Goal: Task Accomplishment & Management: Complete application form

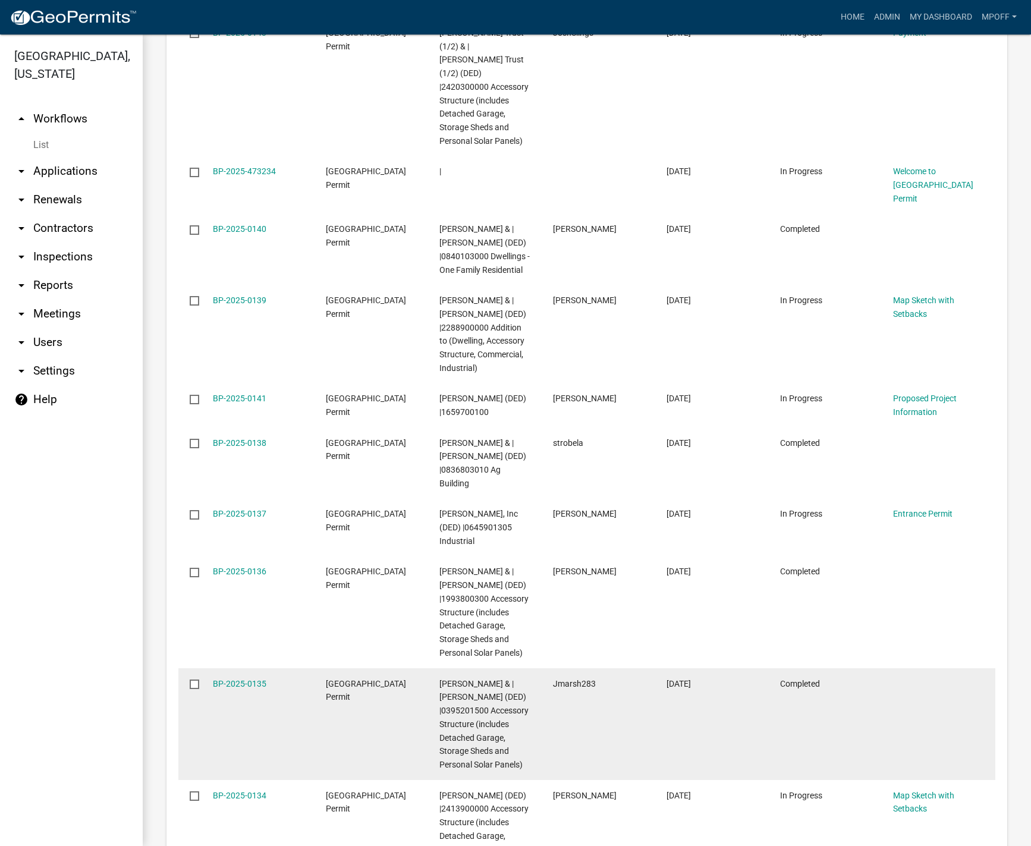
scroll to position [1841, 0]
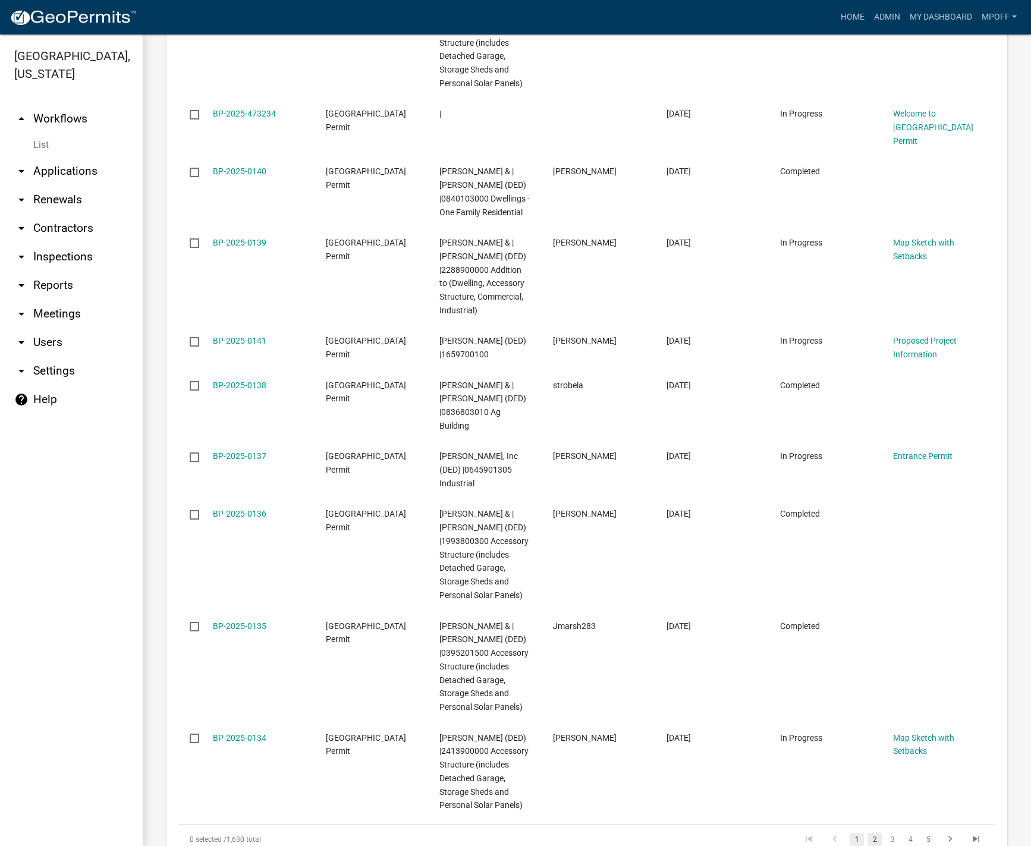
click at [867, 833] on link "2" at bounding box center [874, 839] width 14 height 13
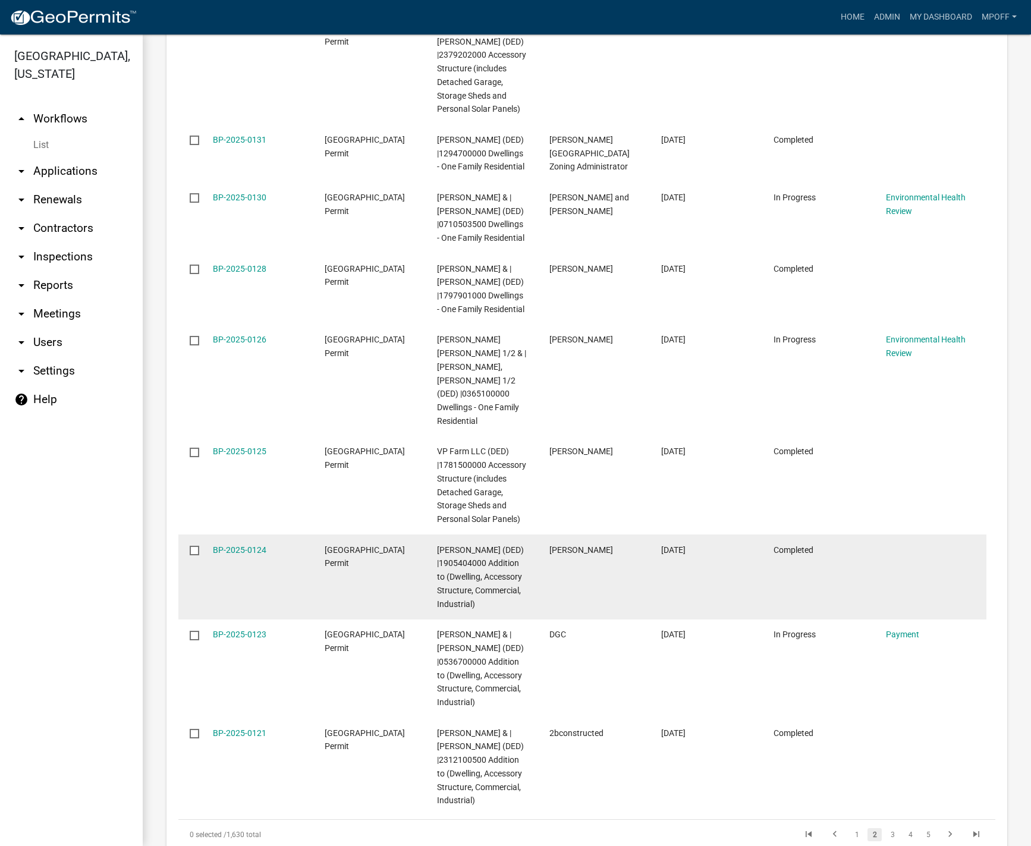
scroll to position [1900, 0]
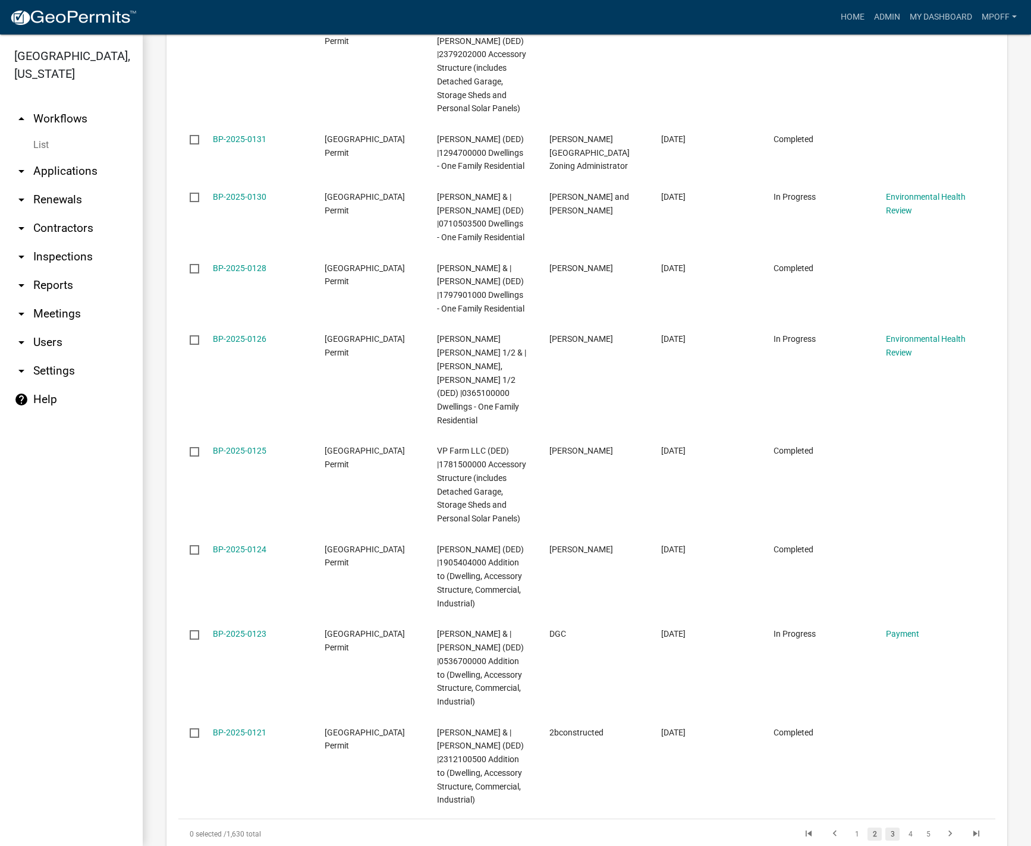
click at [887, 828] on link "3" at bounding box center [892, 834] width 14 height 13
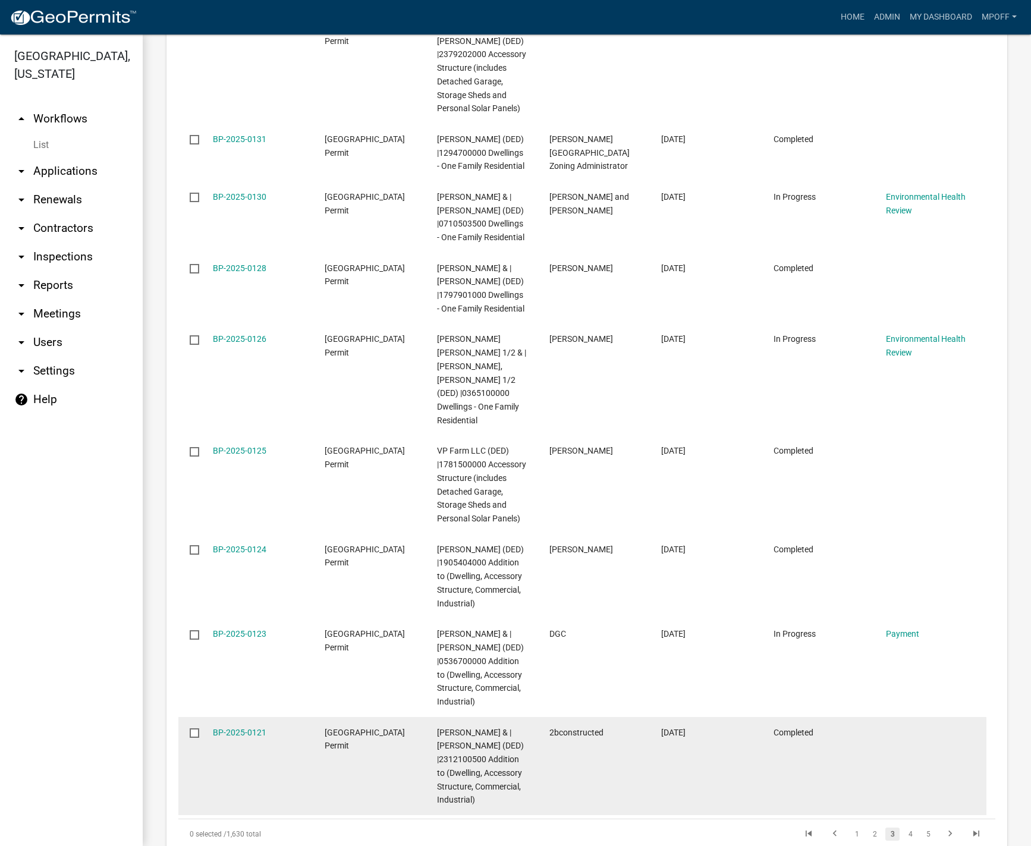
scroll to position [1846, 0]
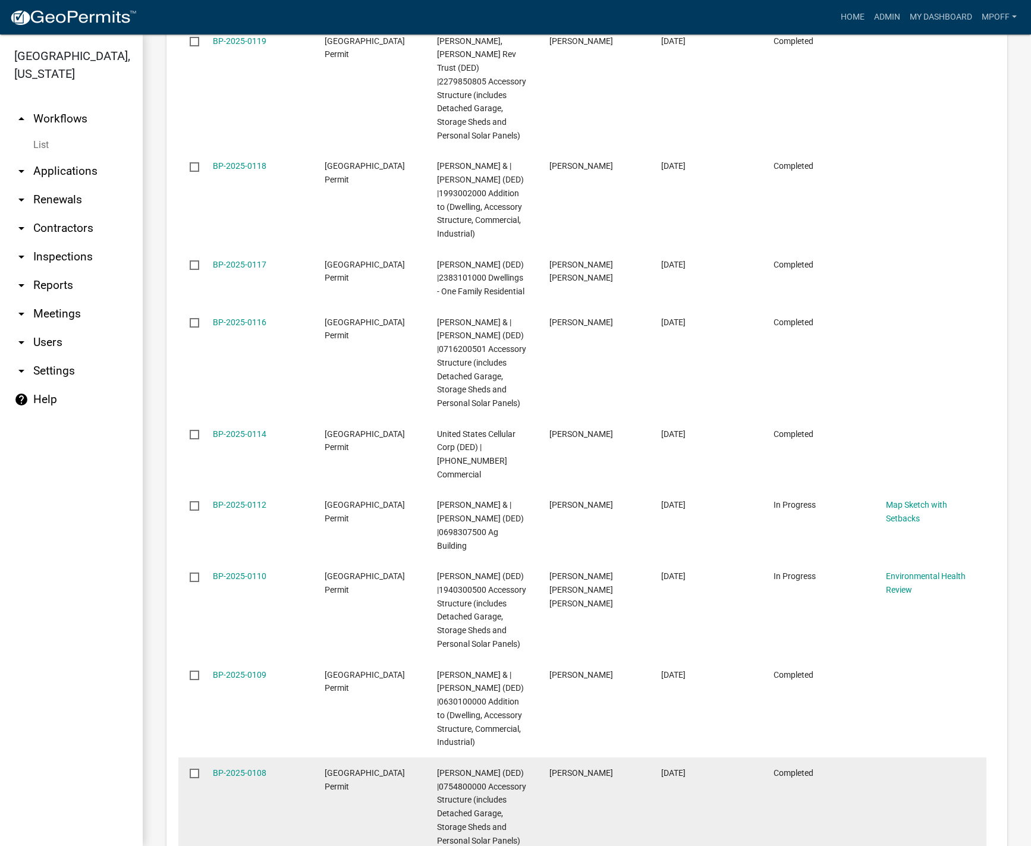
drag, startPoint x: 894, startPoint y: 790, endPoint x: 901, endPoint y: 783, distance: 10.1
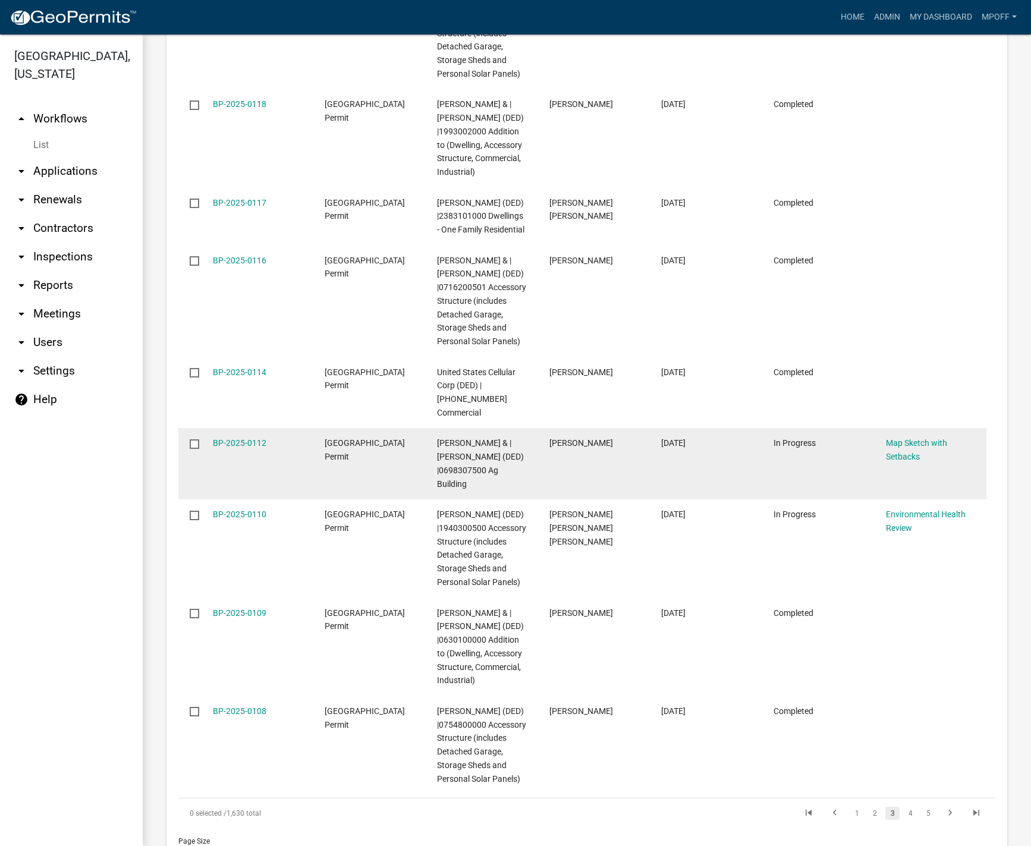
scroll to position [1963, 0]
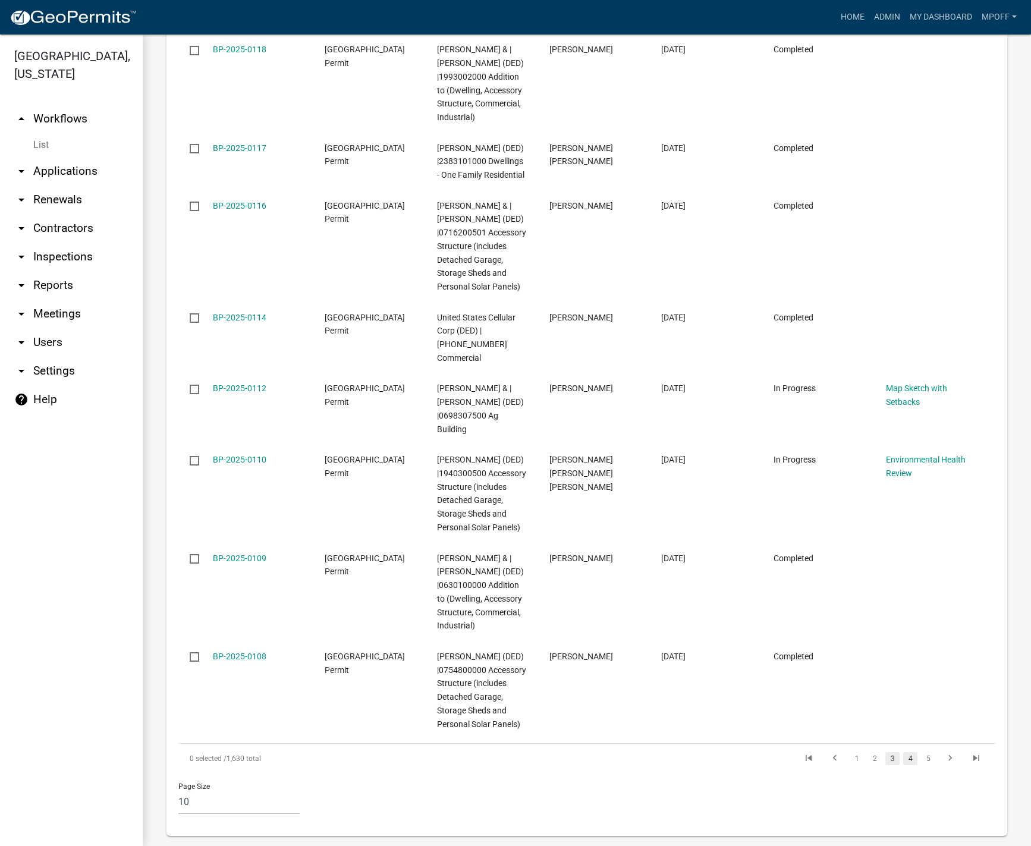
click at [903, 752] on link "4" at bounding box center [910, 758] width 14 height 13
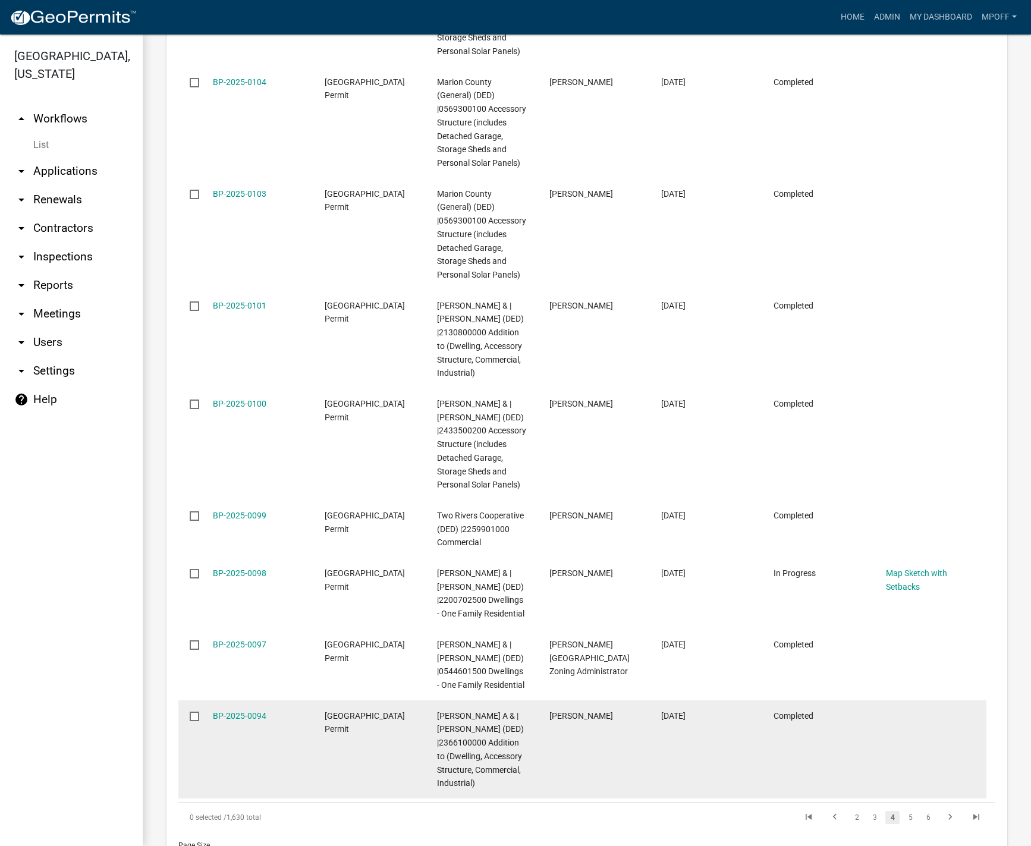
scroll to position [1989, 0]
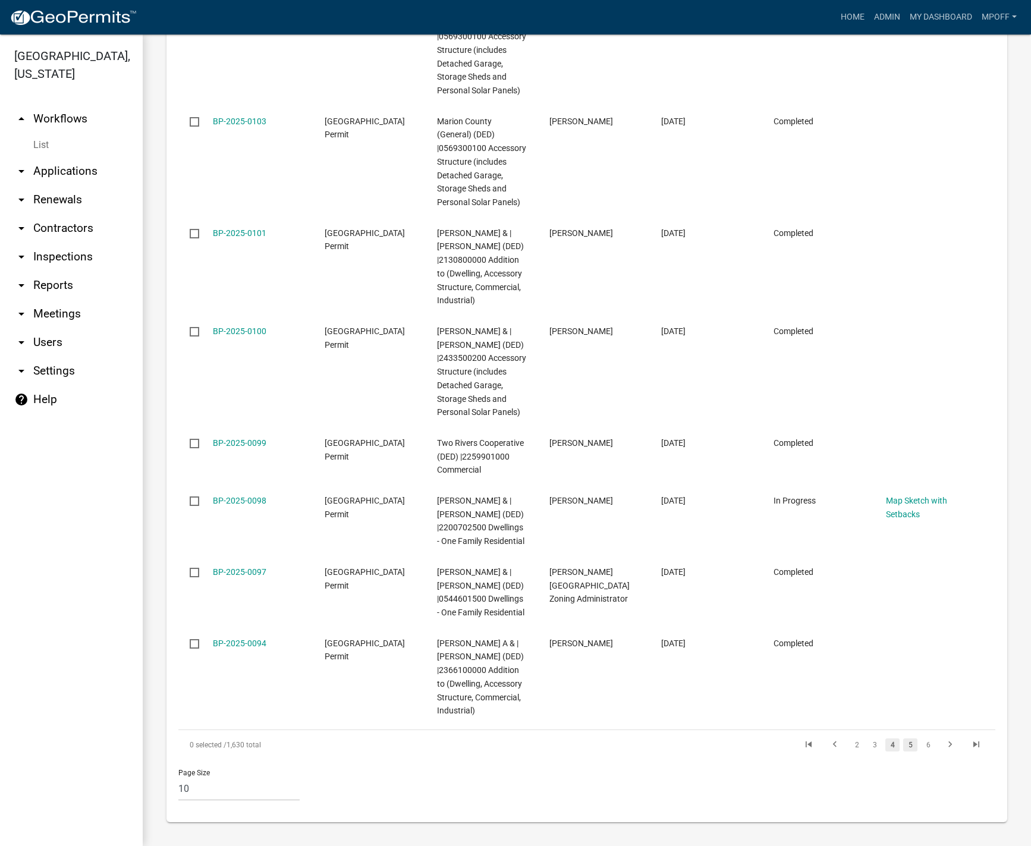
click at [903, 744] on link "5" at bounding box center [910, 744] width 14 height 13
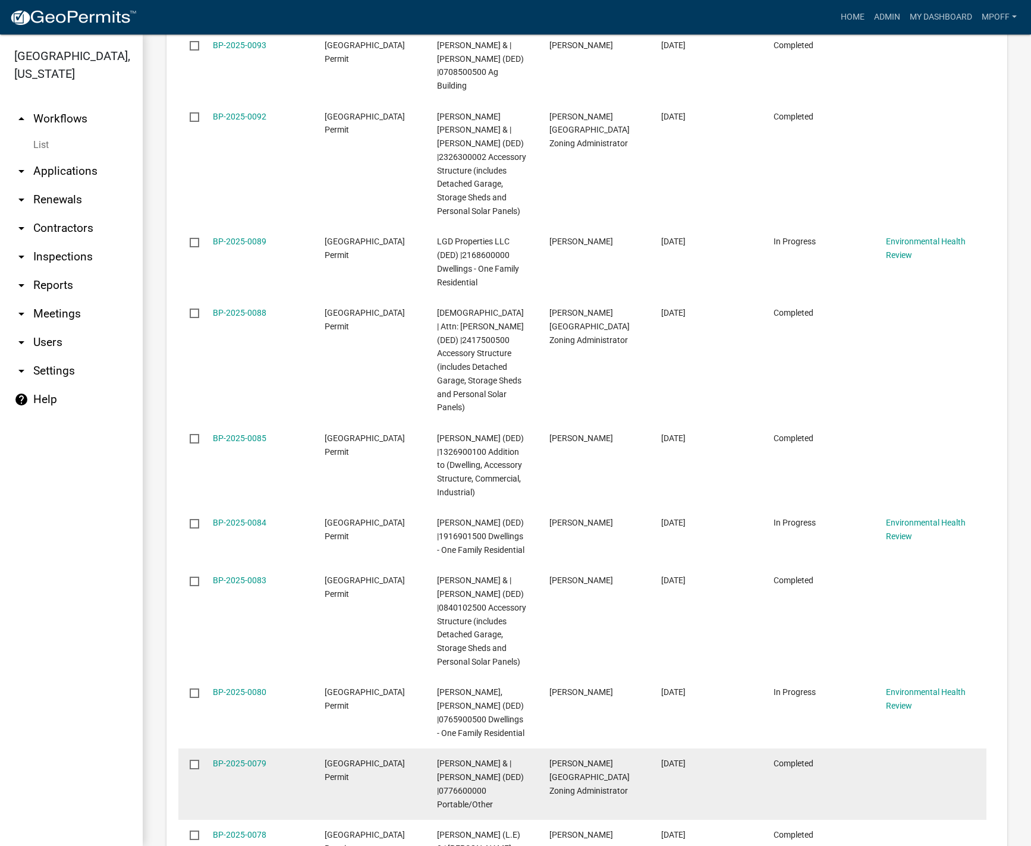
scroll to position [1949, 0]
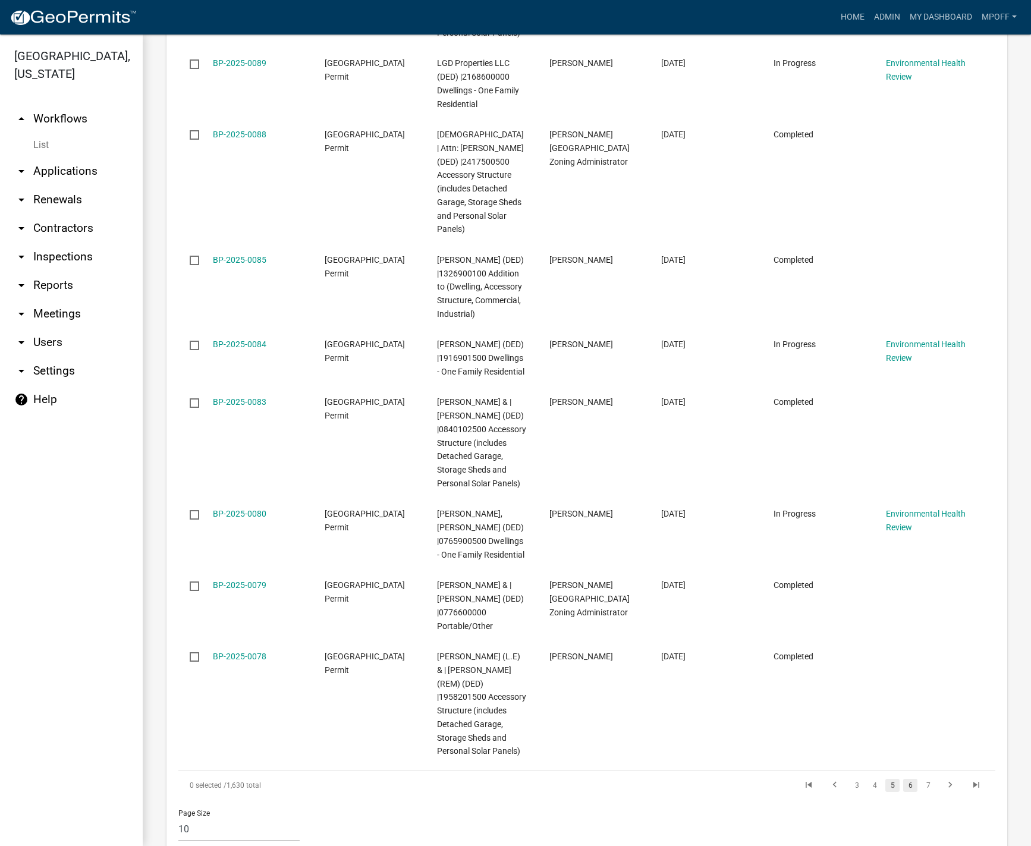
click at [903, 779] on link "6" at bounding box center [910, 785] width 14 height 13
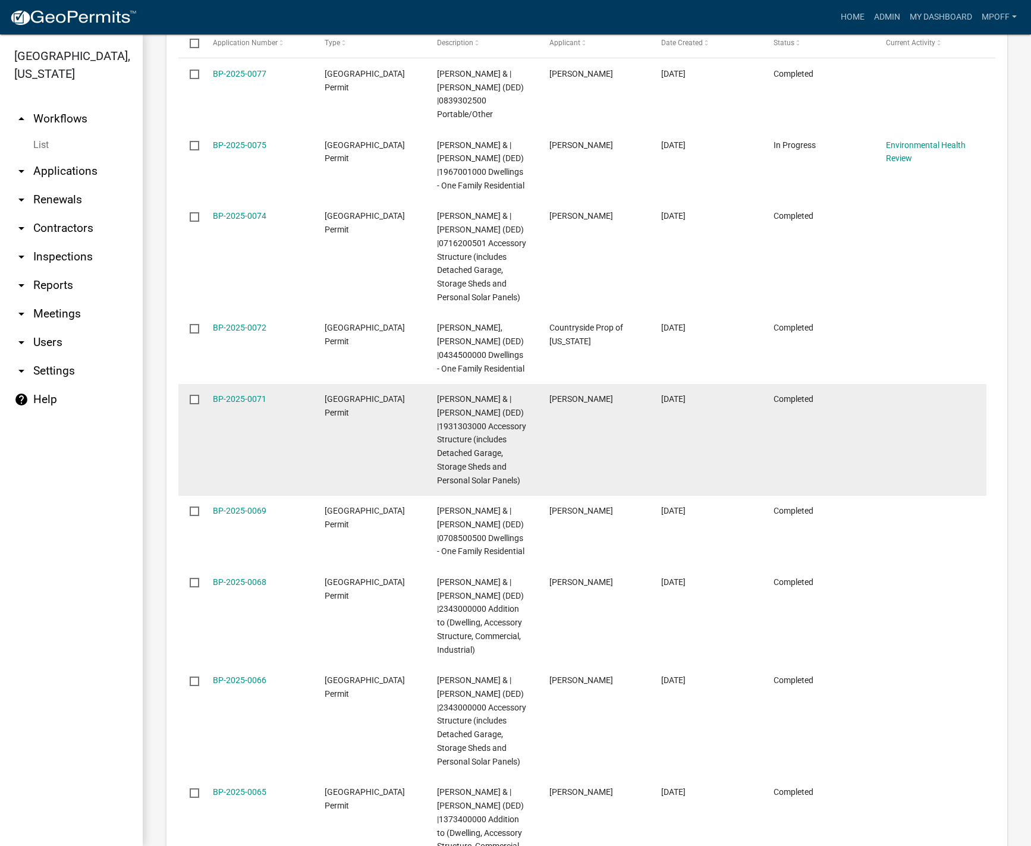
scroll to position [1776, 0]
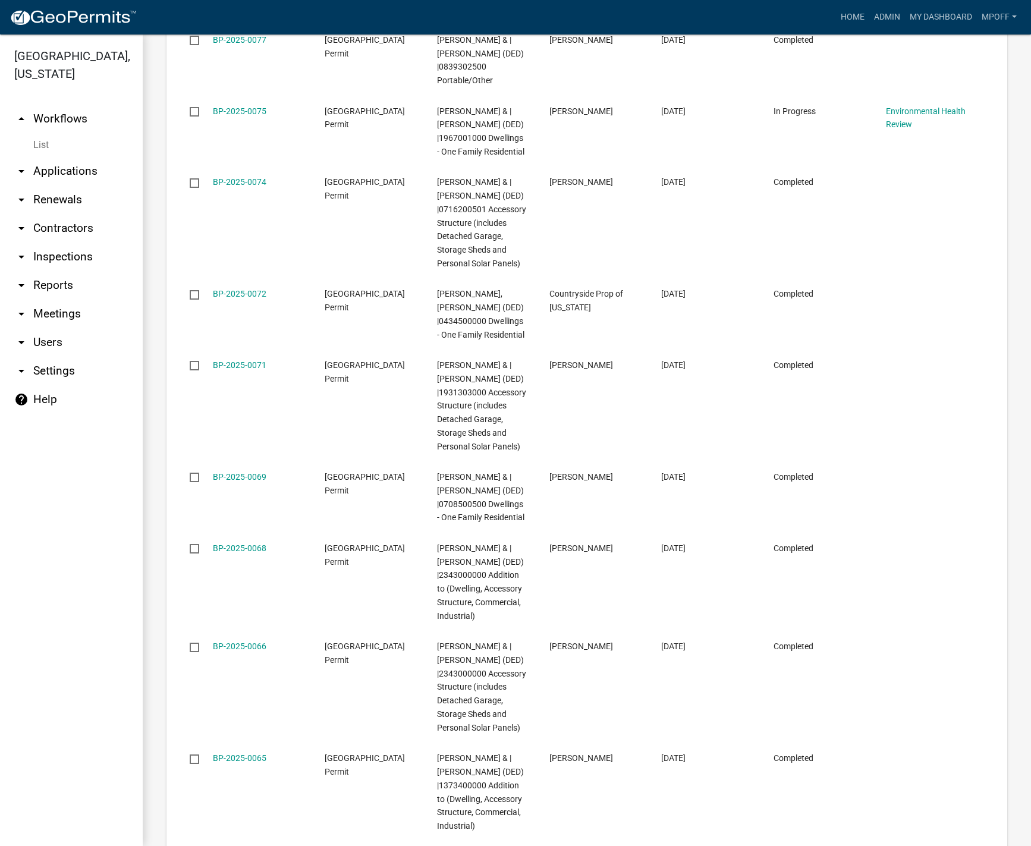
click at [45, 133] on link "List" at bounding box center [71, 145] width 143 height 24
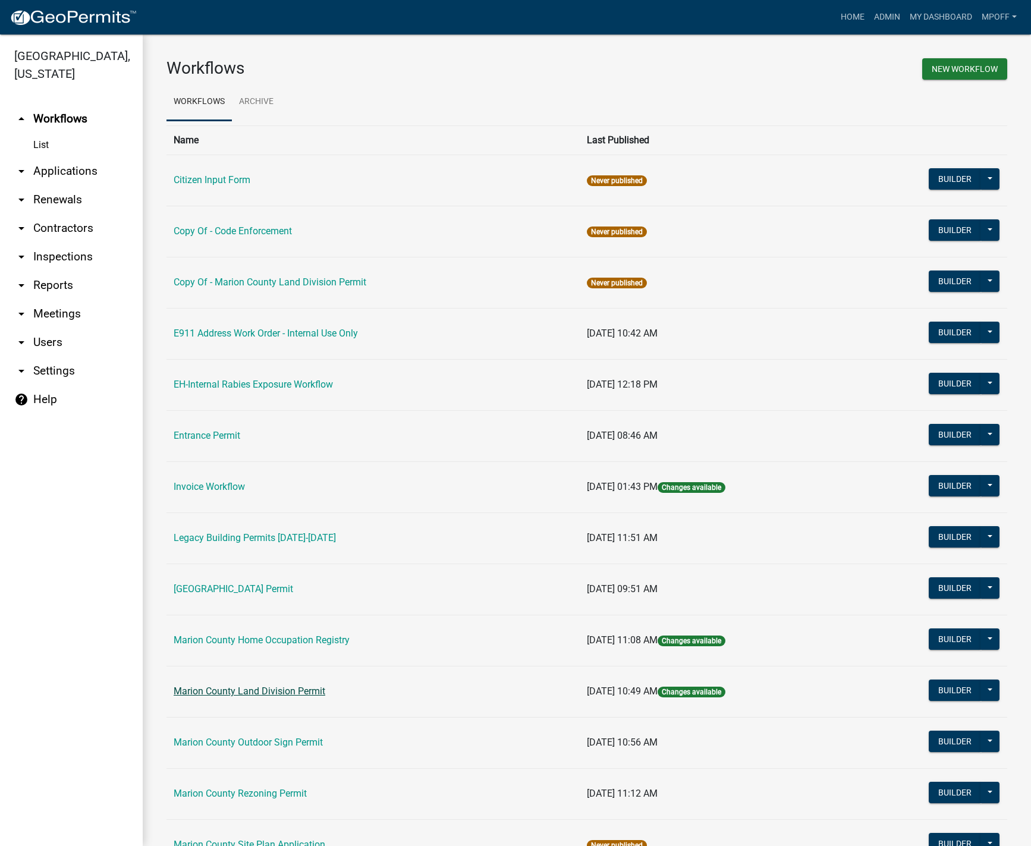
click at [253, 689] on link "Marion County Land Division Permit" at bounding box center [250, 691] width 152 height 11
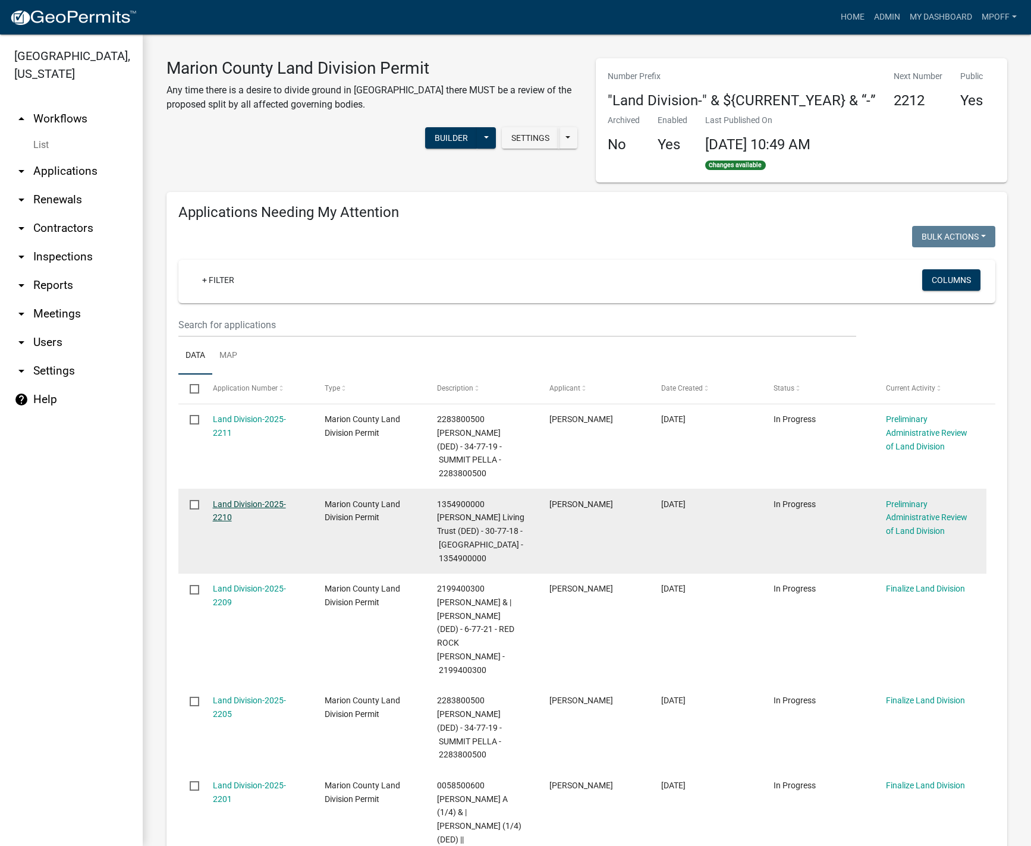
click at [239, 499] on link "Land Division-2025-2210" at bounding box center [249, 510] width 73 height 23
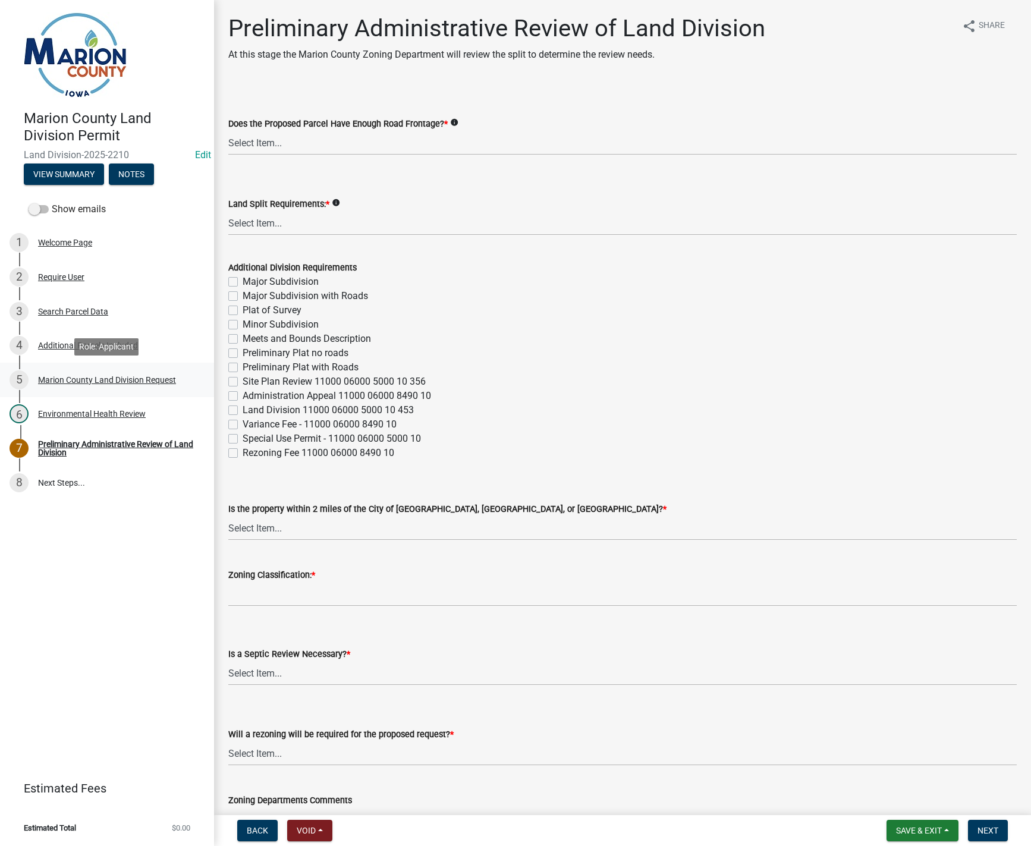
click at [109, 380] on div "Marion County Land Division Request" at bounding box center [107, 380] width 138 height 8
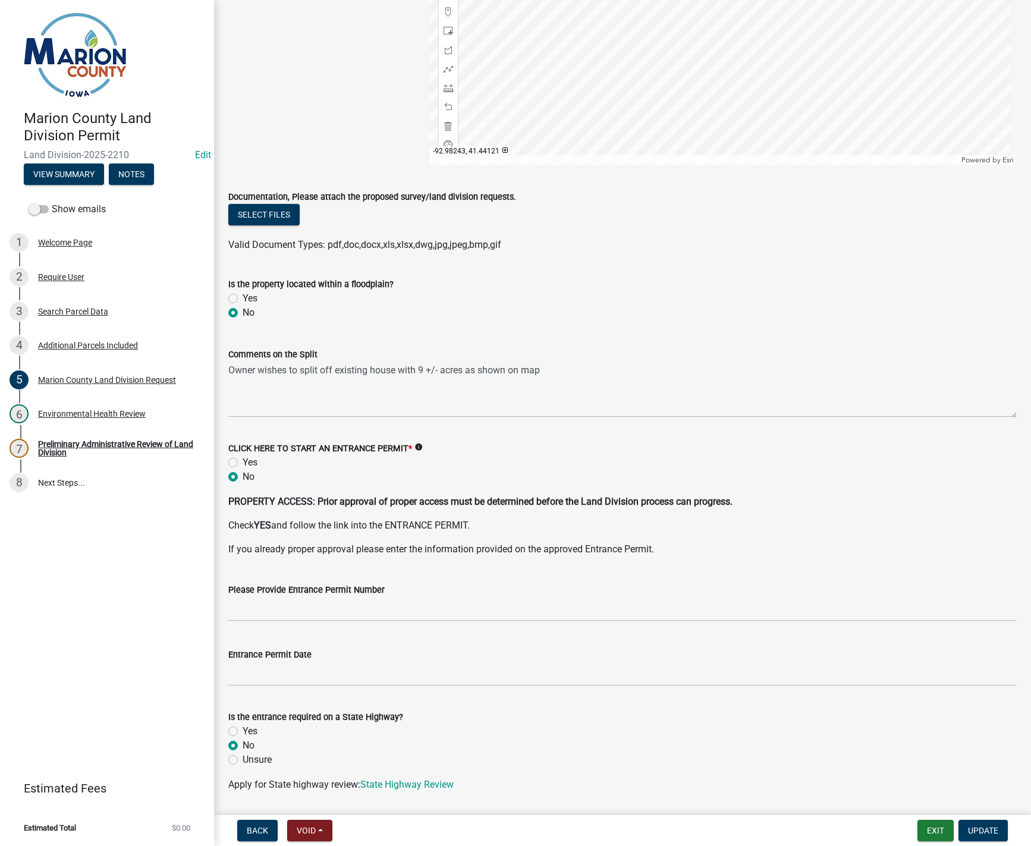
scroll to position [1316, 0]
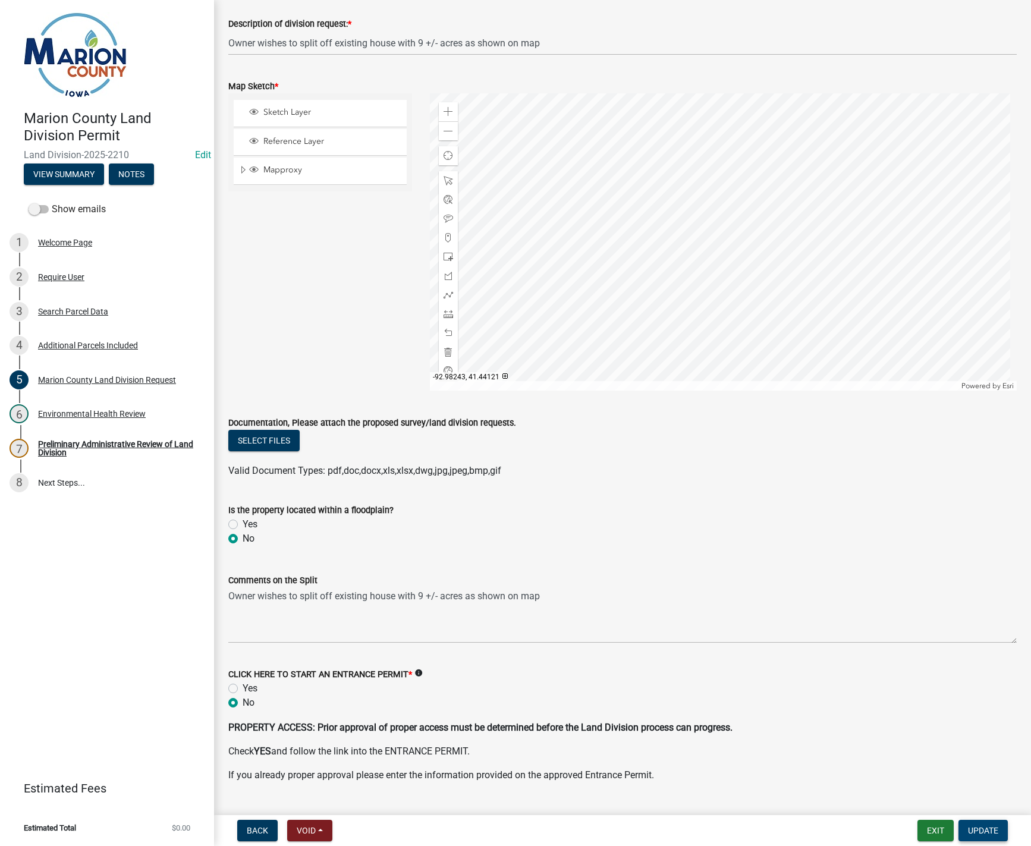
click at [977, 830] on span "Update" at bounding box center [983, 831] width 30 height 10
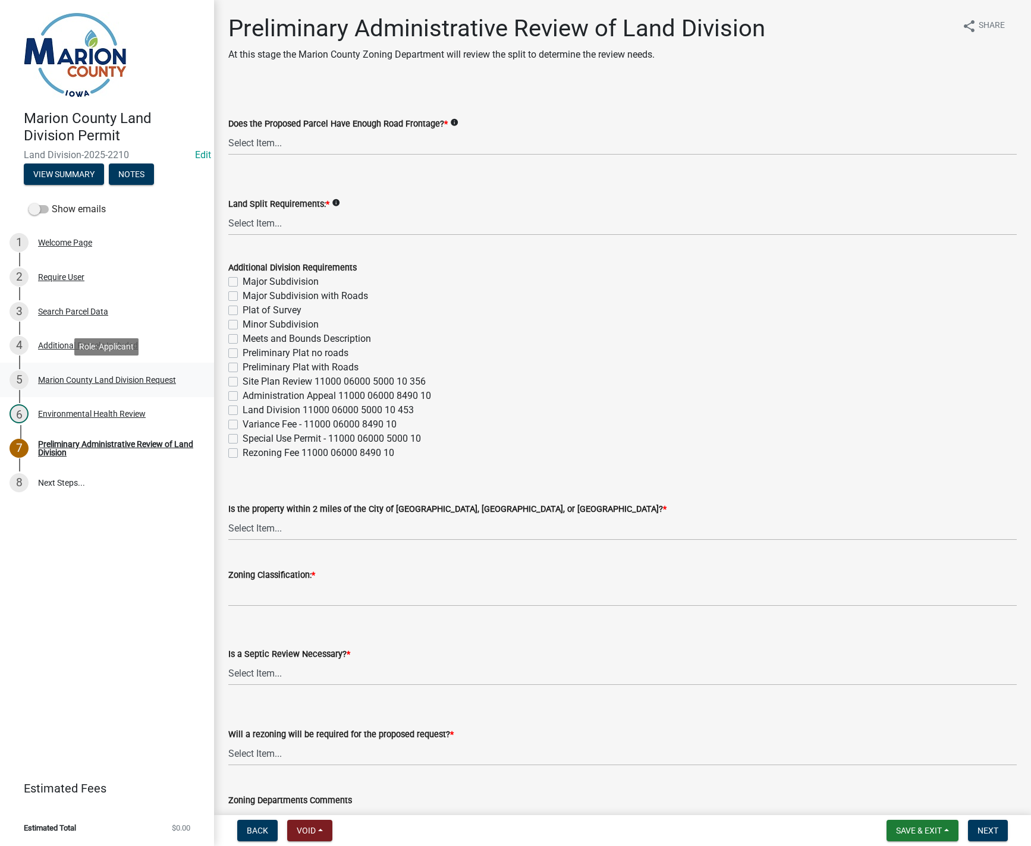
click at [71, 380] on div "Marion County Land Division Request" at bounding box center [107, 380] width 138 height 8
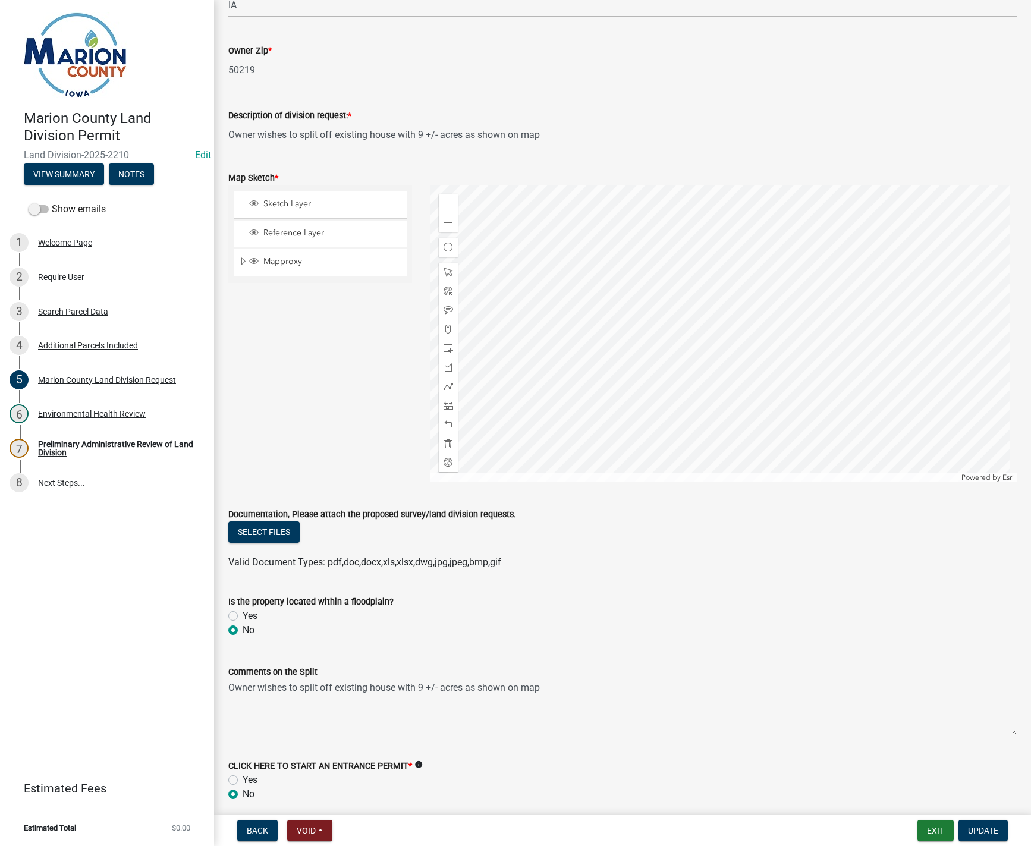
scroll to position [1427, 0]
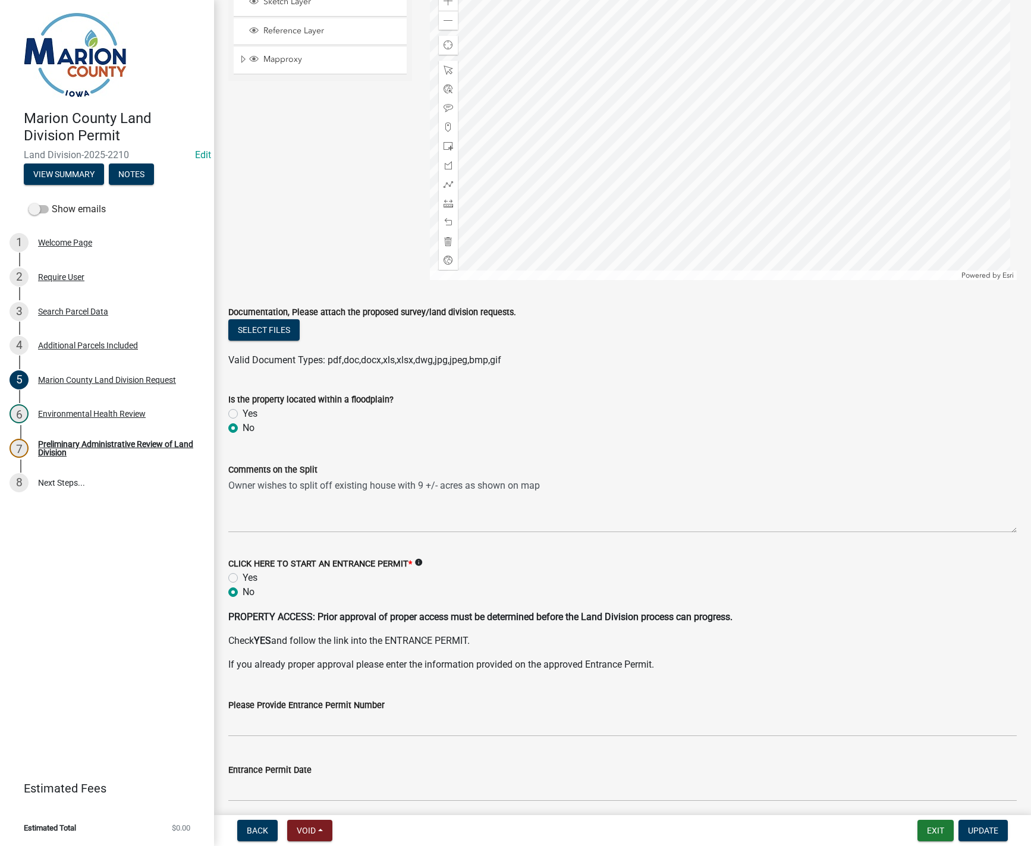
click at [967, 817] on nav "Back Void Withdraw Lock Expire Void Exit Update" at bounding box center [622, 830] width 817 height 31
click at [982, 835] on span "Update" at bounding box center [983, 831] width 30 height 10
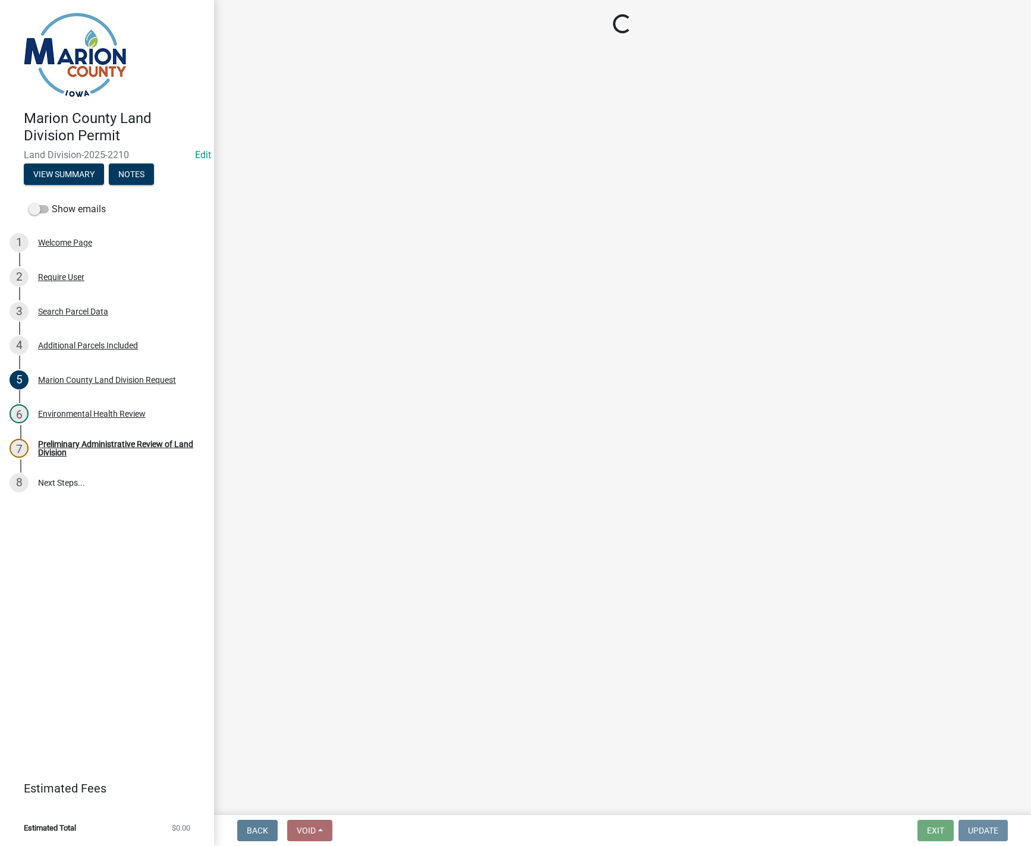
scroll to position [0, 0]
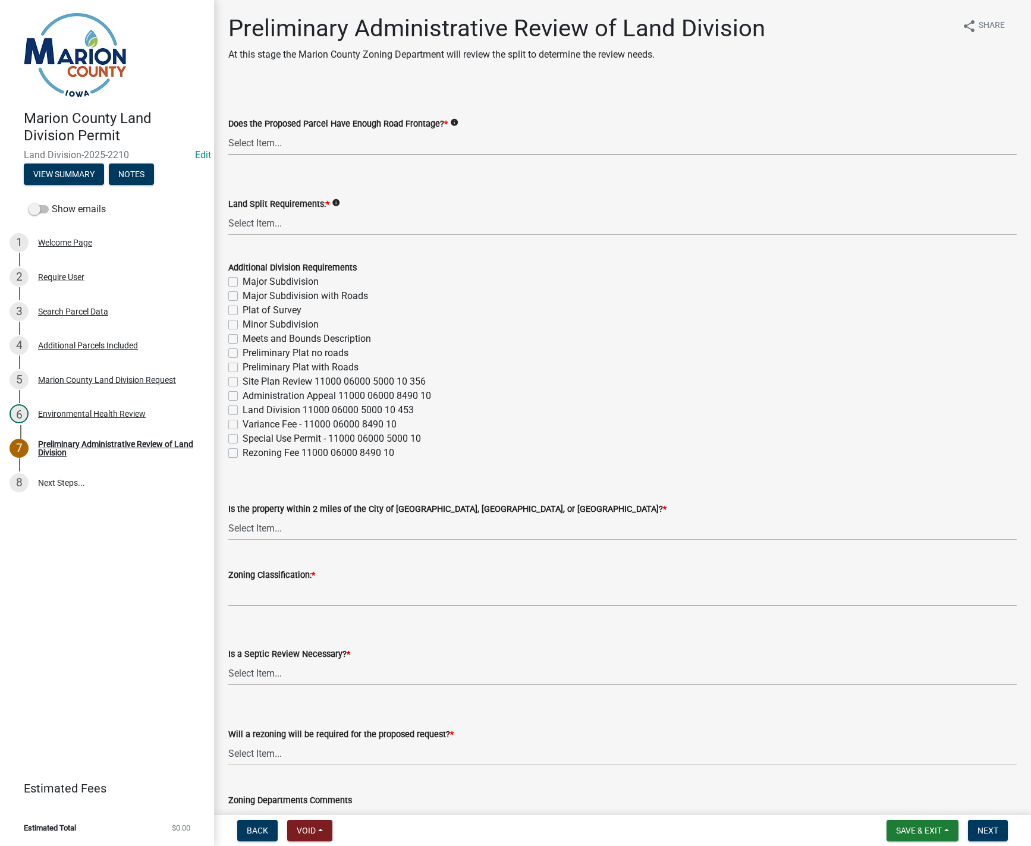
click at [242, 146] on select "Select Item... Yes No" at bounding box center [622, 143] width 788 height 24
click at [228, 131] on select "Select Item... Yes No" at bounding box center [622, 143] width 788 height 24
select select "43319d02-a412-4412-95a1-37ac20288b72"
click at [262, 218] on select "Select Item... Major Subdivision Major Subdivision with Roads Ag Only/None Mino…" at bounding box center [622, 223] width 788 height 24
click at [228, 211] on select "Select Item... Major Subdivision Major Subdivision with Roads Ag Only/None Mino…" at bounding box center [622, 223] width 788 height 24
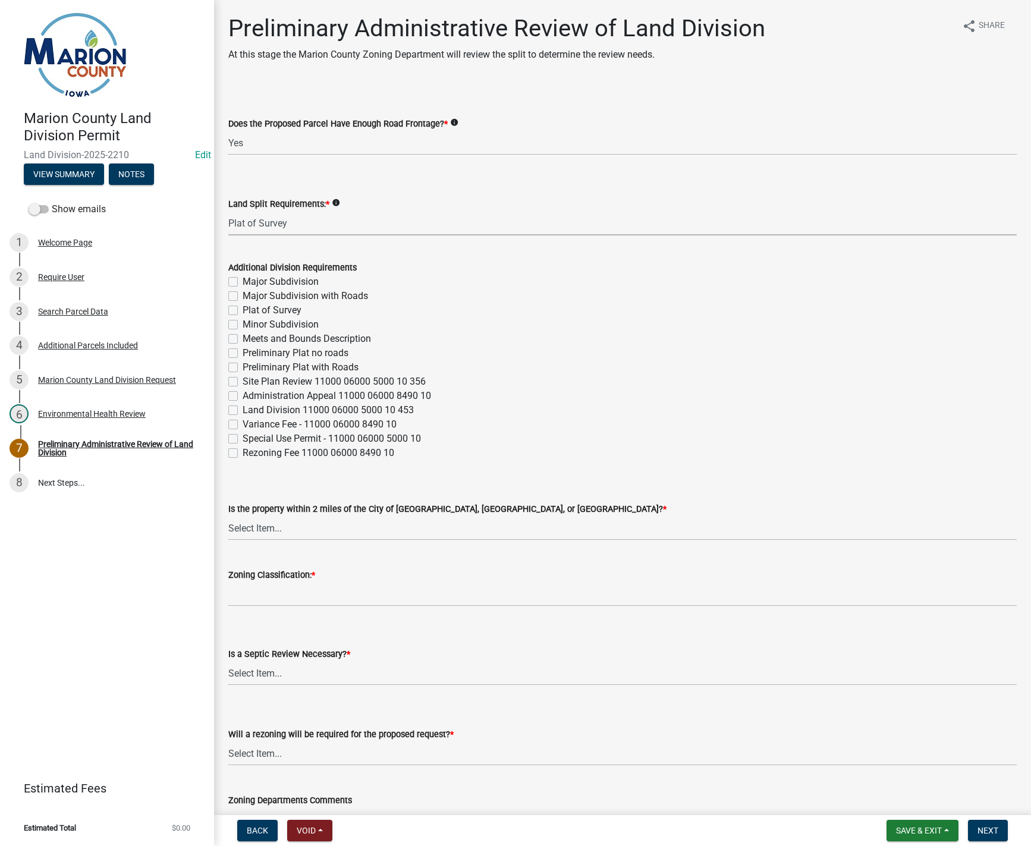
select select "adef8808-bd54-441f-b8ae-6556701ca10c"
click at [321, 536] on select "Select Item... [GEOGRAPHIC_DATA] [GEOGRAPHIC_DATA] [GEOGRAPHIC_DATA] Not Requir…" at bounding box center [622, 528] width 788 height 24
click at [228, 516] on select "Select Item... [GEOGRAPHIC_DATA] [GEOGRAPHIC_DATA] [GEOGRAPHIC_DATA] Not Requir…" at bounding box center [622, 528] width 788 height 24
select select "a5a811e1-1883-458e-a0e5-603d251b0610"
click at [279, 602] on input "Zoning Classification: *" at bounding box center [622, 594] width 788 height 24
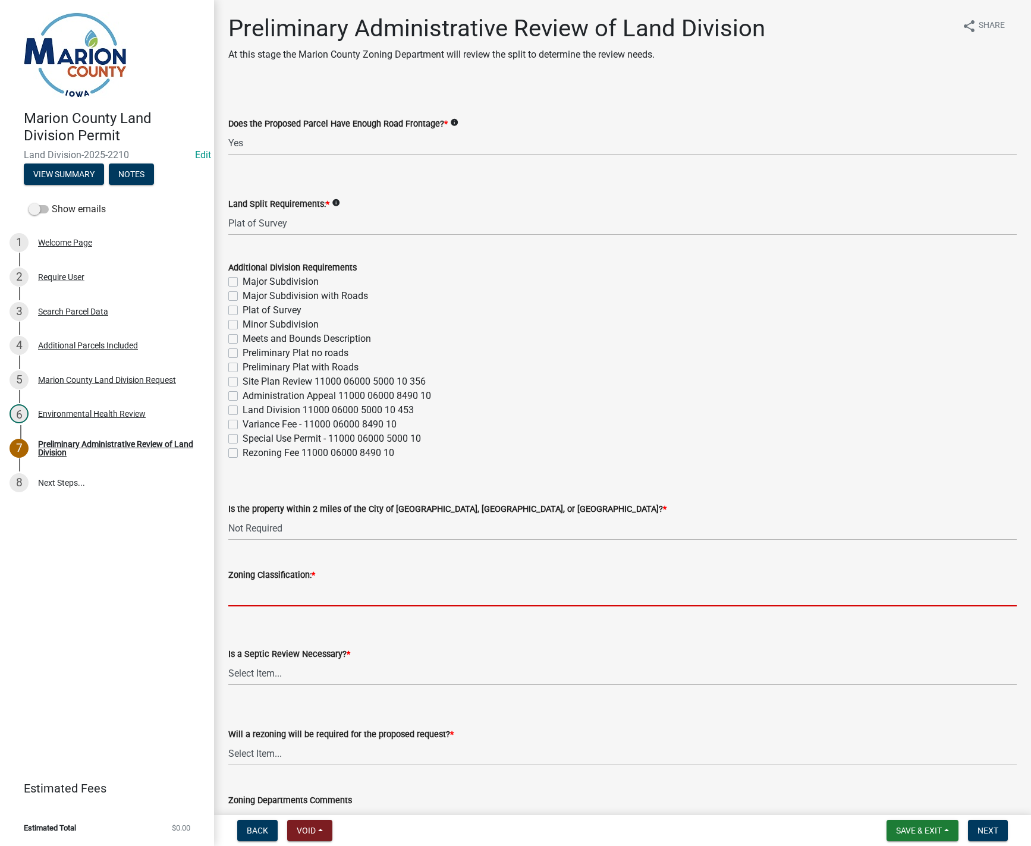
type input "A-1"
click at [253, 676] on select "Select Item... Yes No" at bounding box center [622, 673] width 788 height 24
click at [228, 661] on select "Select Item... Yes No" at bounding box center [622, 673] width 788 height 24
select select "fb24c959-e9cd-4888-bdf9-14b73a21e59f"
click at [357, 751] on select "Select Item... Yes No" at bounding box center [622, 753] width 788 height 24
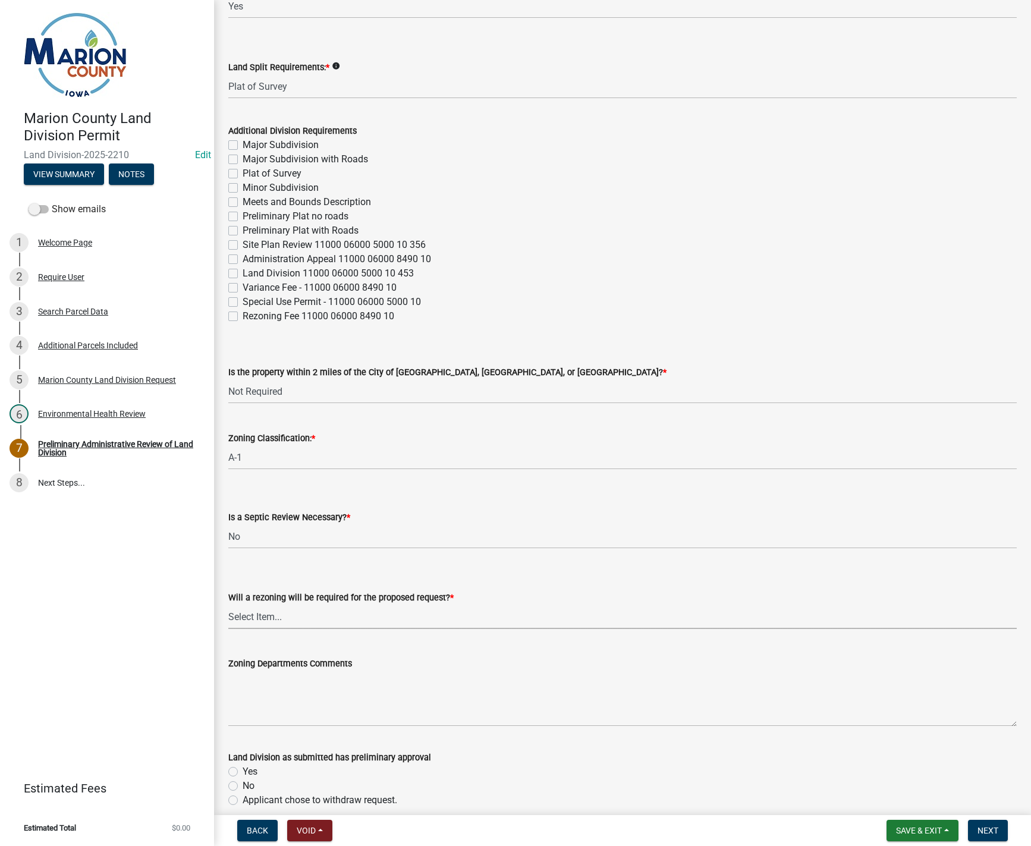
scroll to position [297, 0]
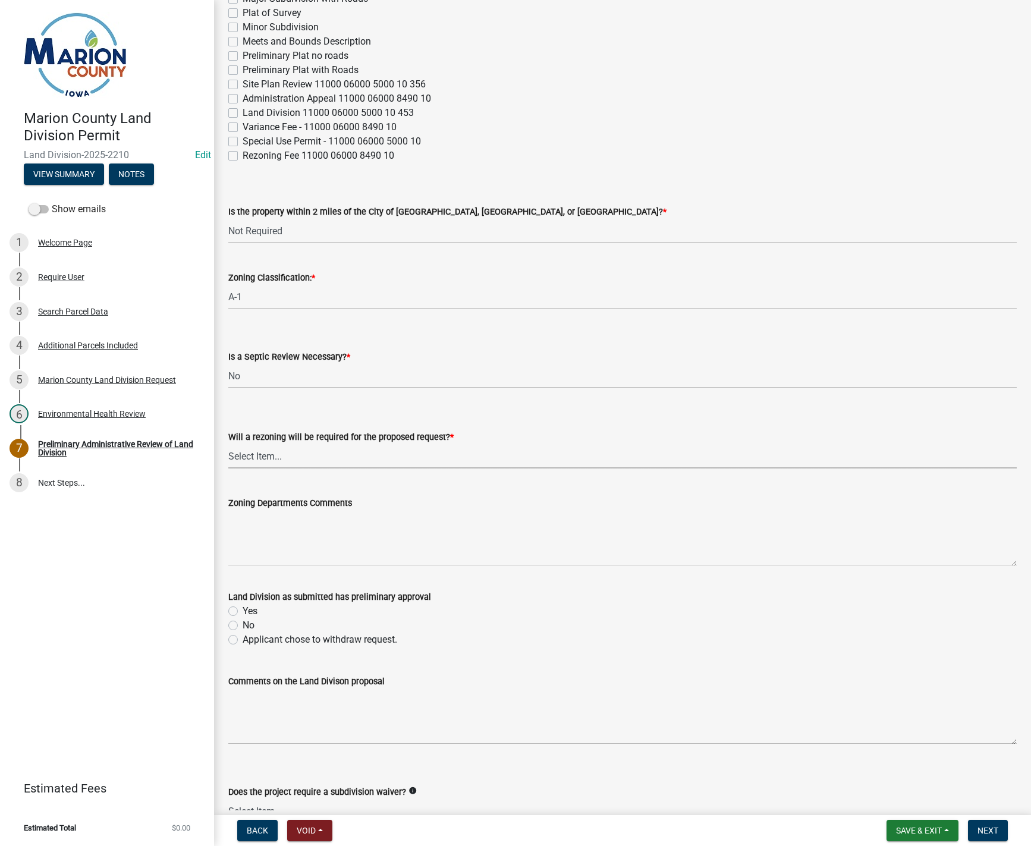
click at [293, 448] on select "Select Item... Yes No" at bounding box center [622, 456] width 788 height 24
click at [228, 444] on select "Select Item... Yes No" at bounding box center [622, 456] width 788 height 24
select select "c44cf09b-9a6e-4b49-8fa4-564df1708437"
click at [243, 608] on label "Yes" at bounding box center [250, 611] width 15 height 14
click at [243, 608] on input "Yes" at bounding box center [247, 608] width 8 height 8
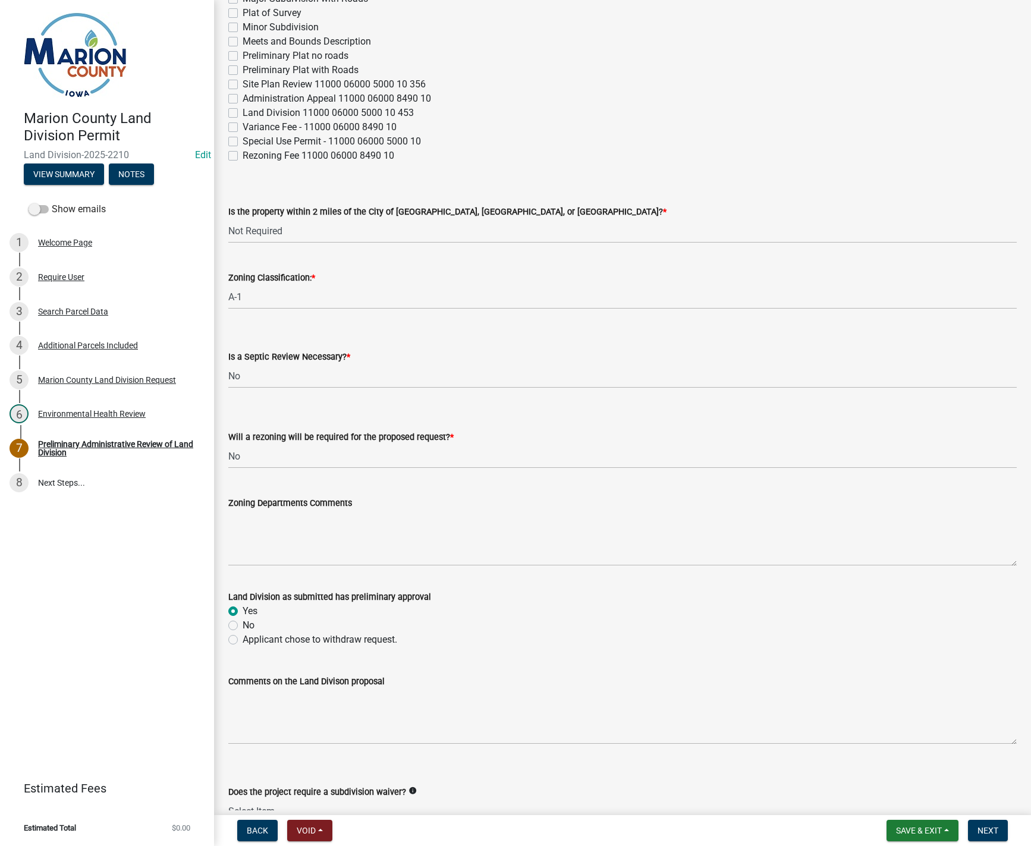
radio input "true"
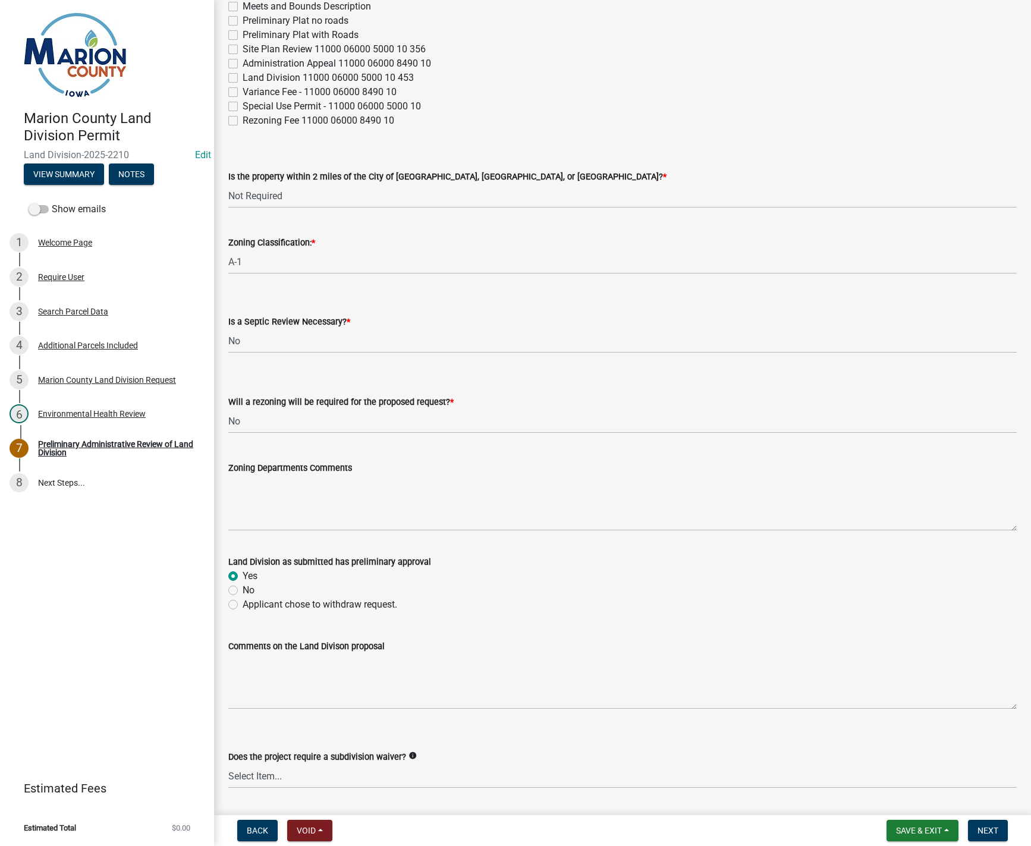
scroll to position [367, 0]
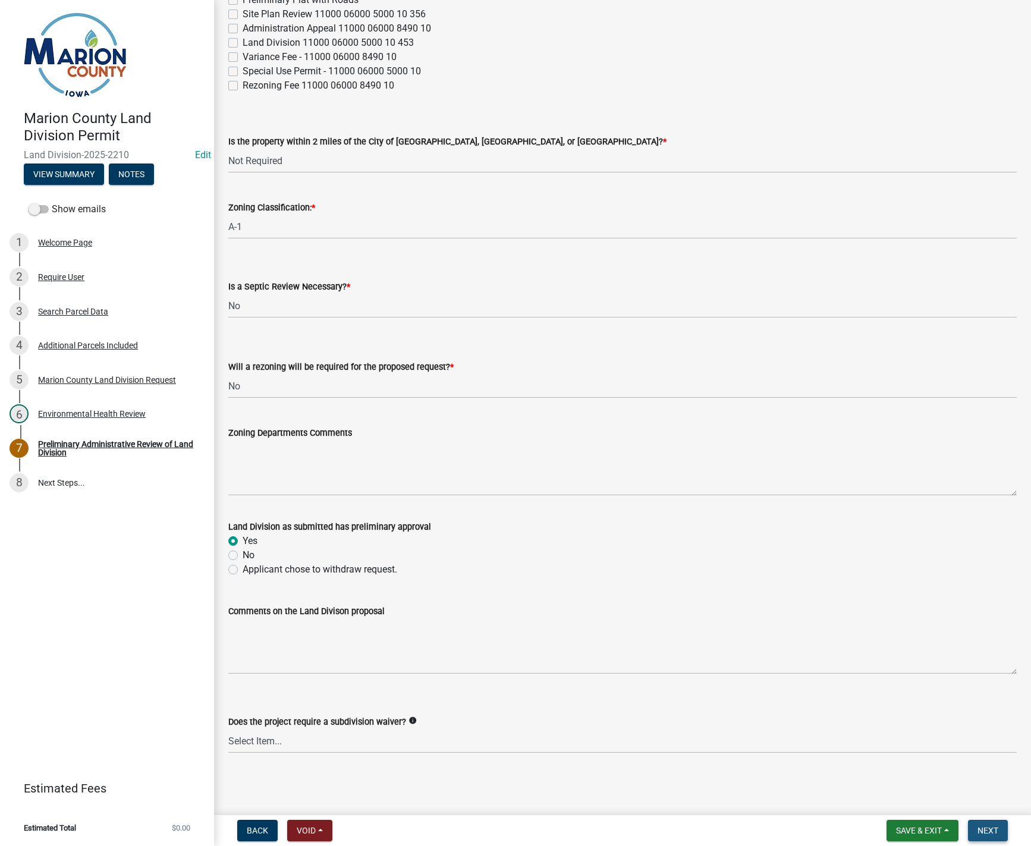
click at [983, 832] on span "Next" at bounding box center [987, 831] width 21 height 10
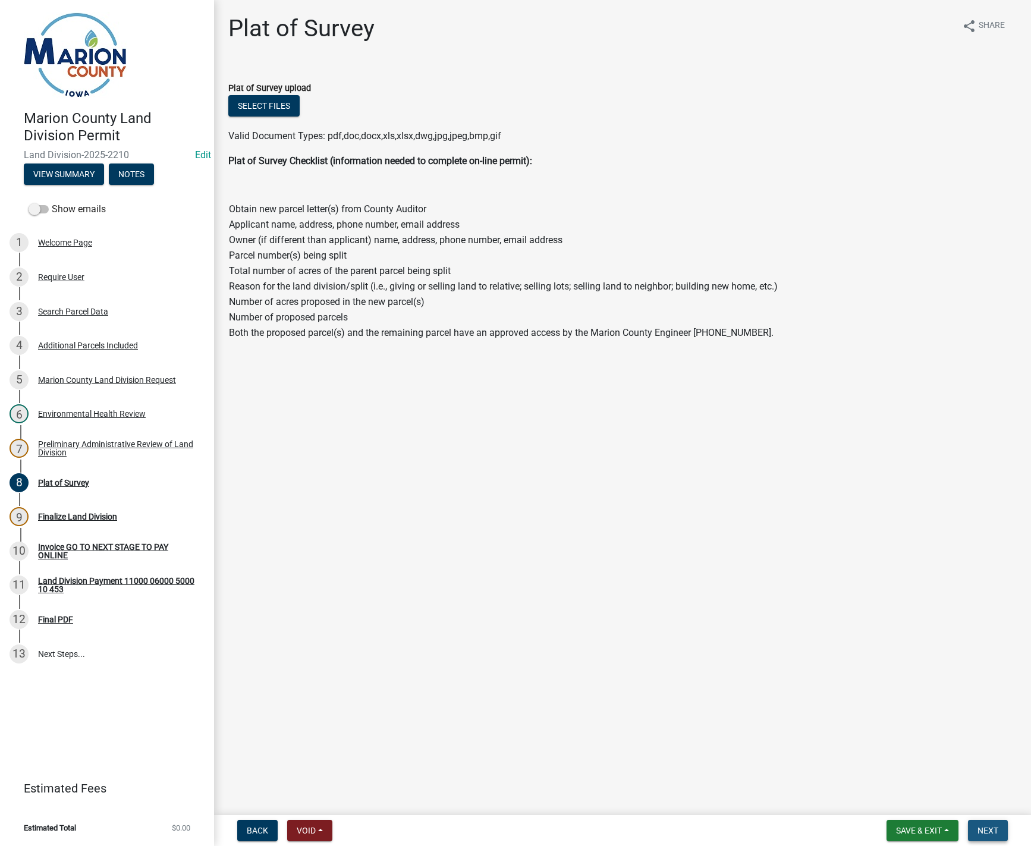
click at [986, 827] on span "Next" at bounding box center [987, 831] width 21 height 10
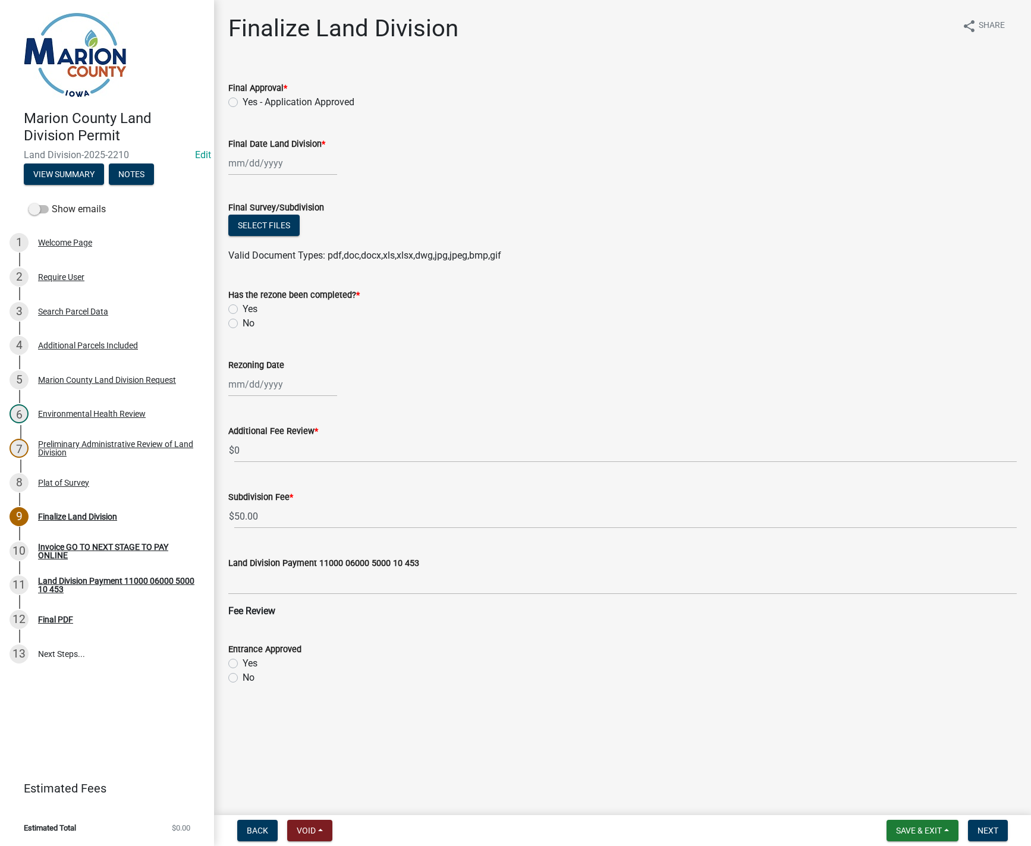
click at [243, 102] on label "Yes - Application Approved" at bounding box center [299, 102] width 112 height 14
click at [243, 102] on input "Yes - Application Approved" at bounding box center [247, 99] width 8 height 8
radio input "true"
click at [257, 159] on div at bounding box center [282, 163] width 109 height 24
select select "9"
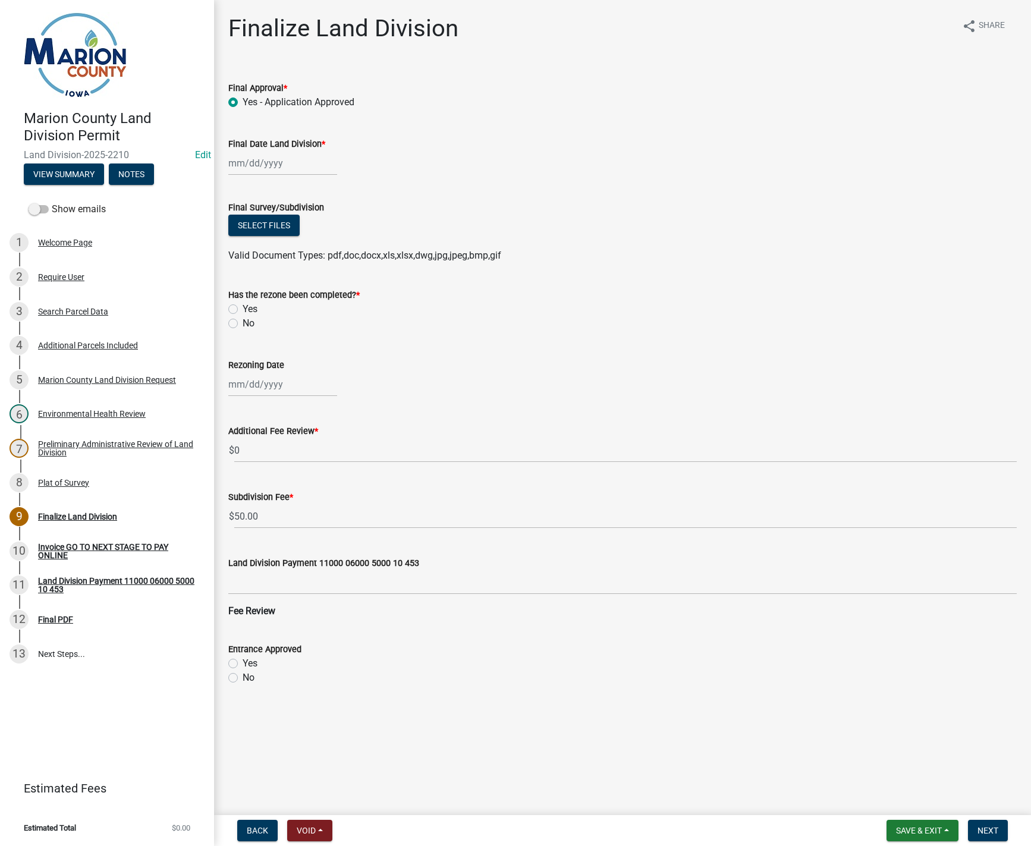
select select "2025"
click at [300, 226] on div "4" at bounding box center [297, 226] width 19 height 19
type input "[DATE]"
click at [243, 323] on label "No" at bounding box center [249, 323] width 12 height 14
click at [243, 323] on input "No" at bounding box center [247, 320] width 8 height 8
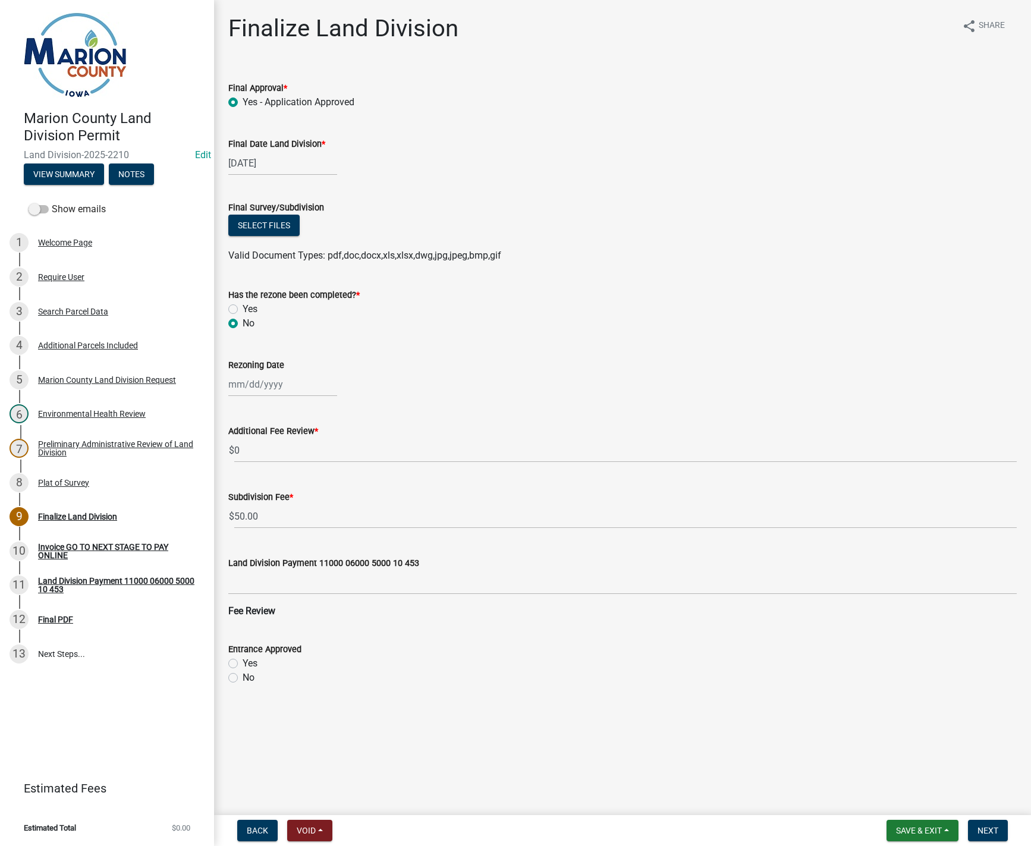
radio input "true"
select select "9"
select select "2025"
click at [250, 392] on div "[PERSON_NAME] Feb Mar Apr [PERSON_NAME][DATE] Oct Nov [DATE] 1526 1527 1528 152…" at bounding box center [282, 384] width 109 height 24
click at [586, 481] on div "Subdivision Fee * $ 50.00" at bounding box center [622, 500] width 788 height 55
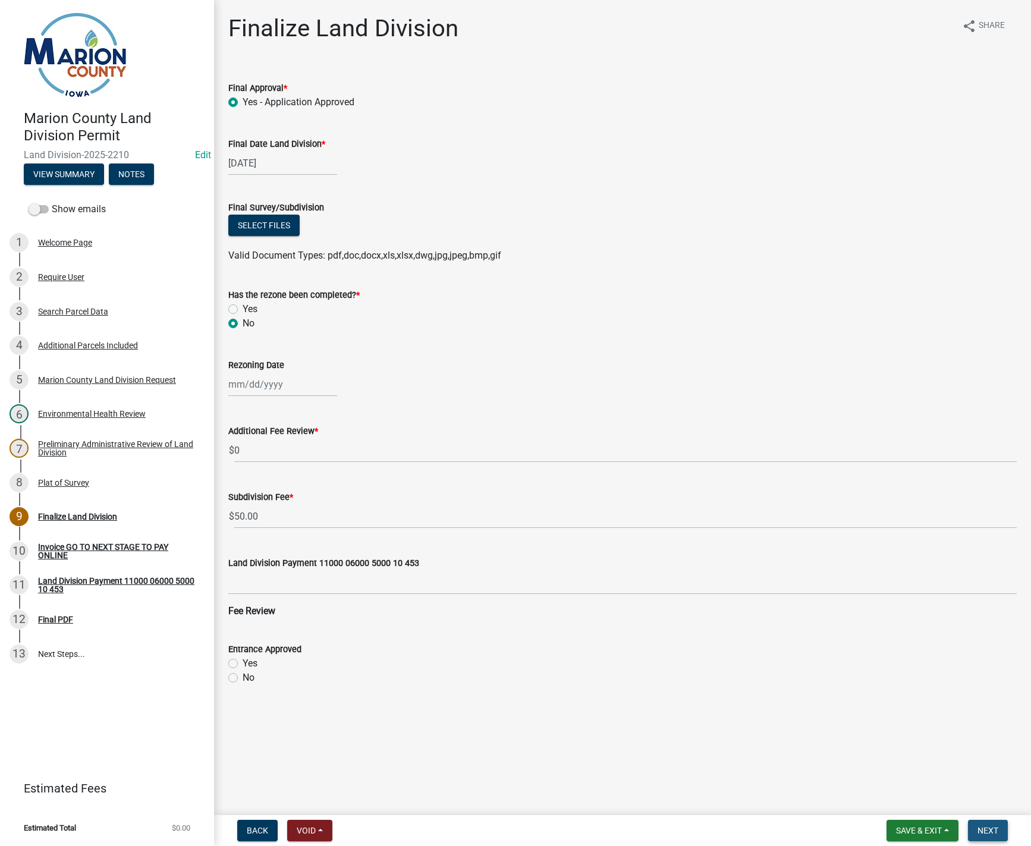
click at [983, 829] on span "Next" at bounding box center [987, 831] width 21 height 10
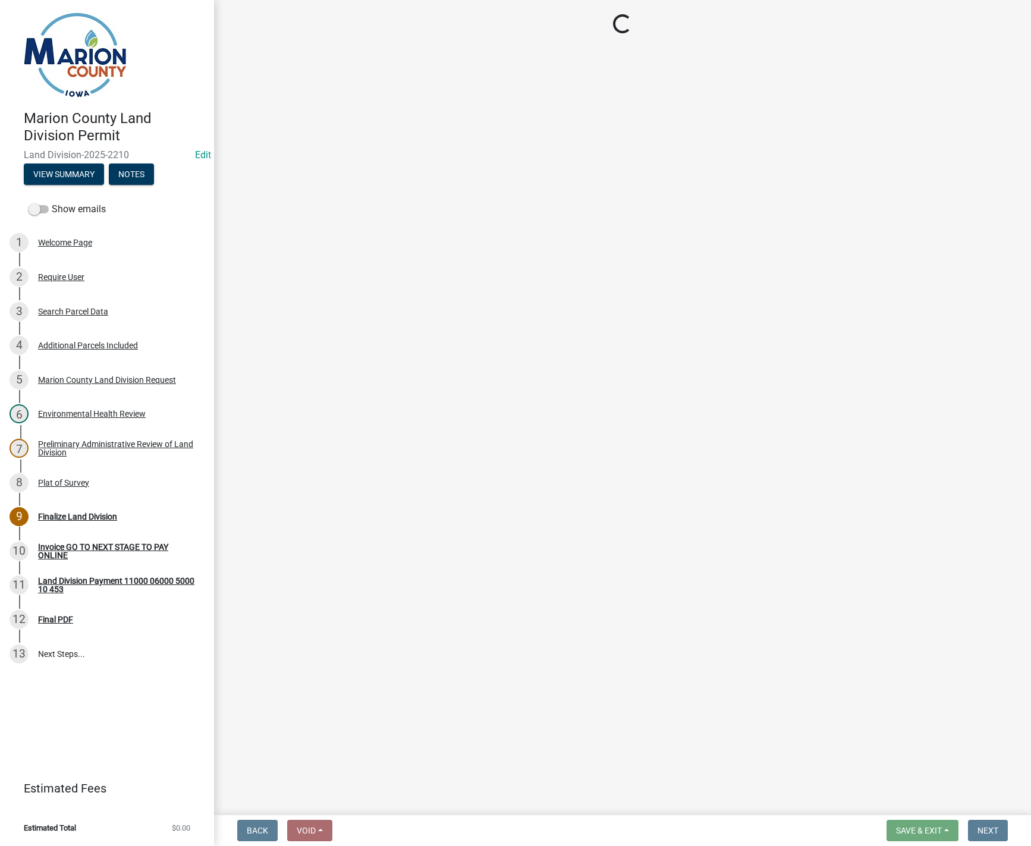
select select "3: 3"
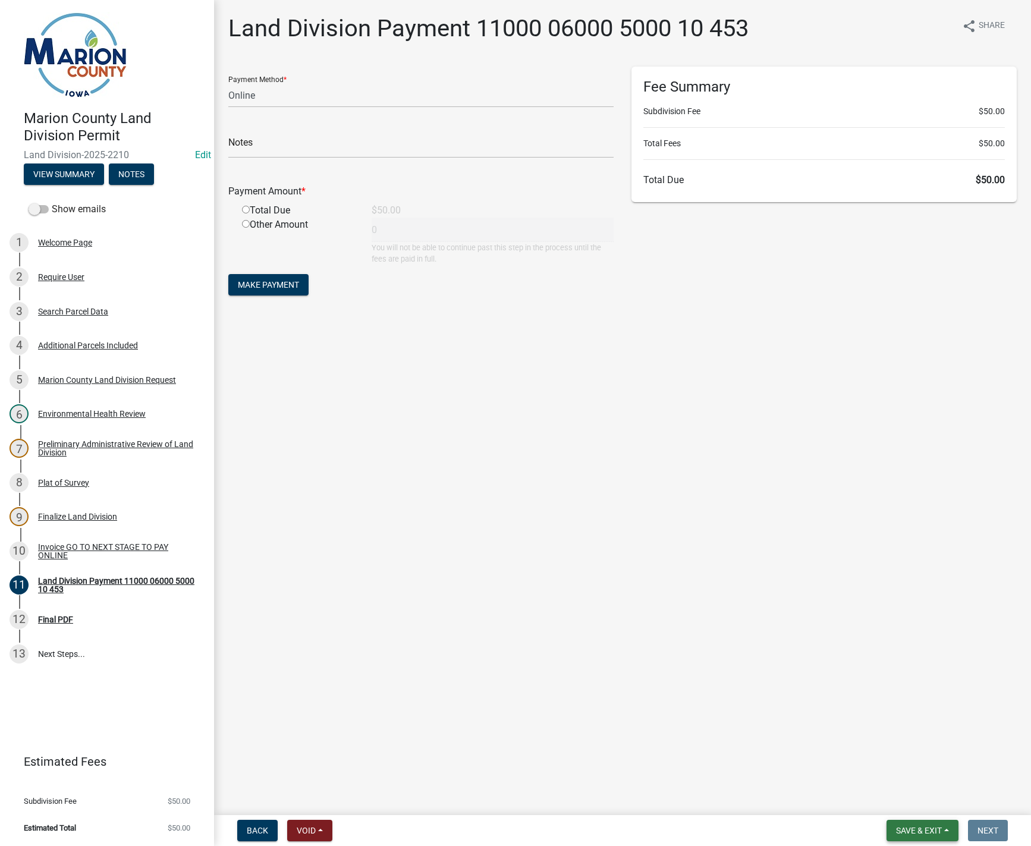
click at [938, 828] on span "Save & Exit" at bounding box center [919, 831] width 46 height 10
click at [928, 803] on button "Save & Exit" at bounding box center [910, 799] width 95 height 29
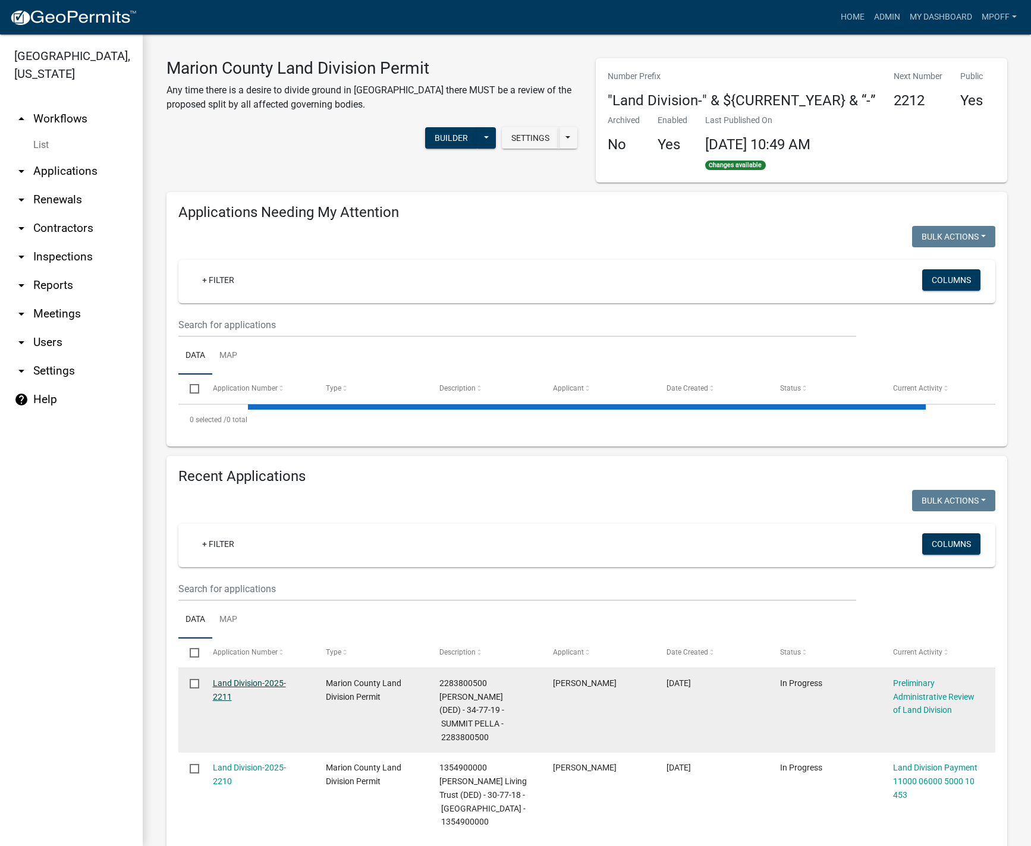
click at [244, 686] on link "Land Division-2025-2211" at bounding box center [249, 689] width 73 height 23
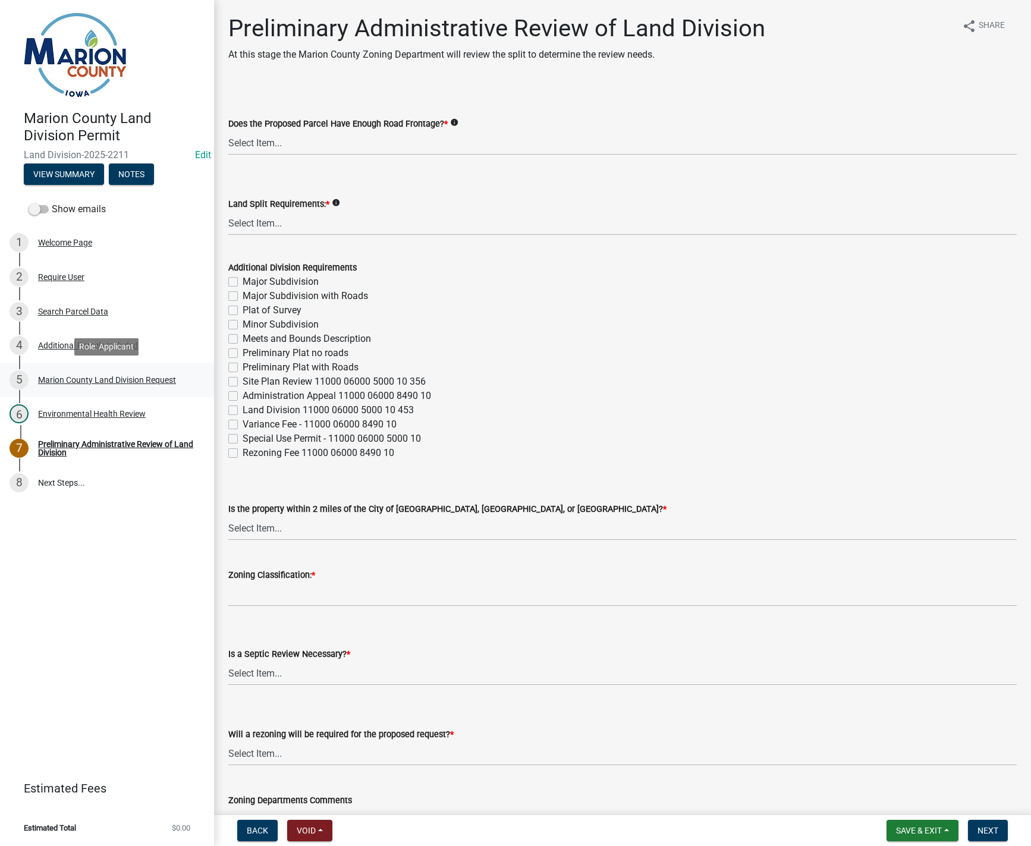
click at [119, 379] on div "Marion County Land Division Request" at bounding box center [107, 380] width 138 height 8
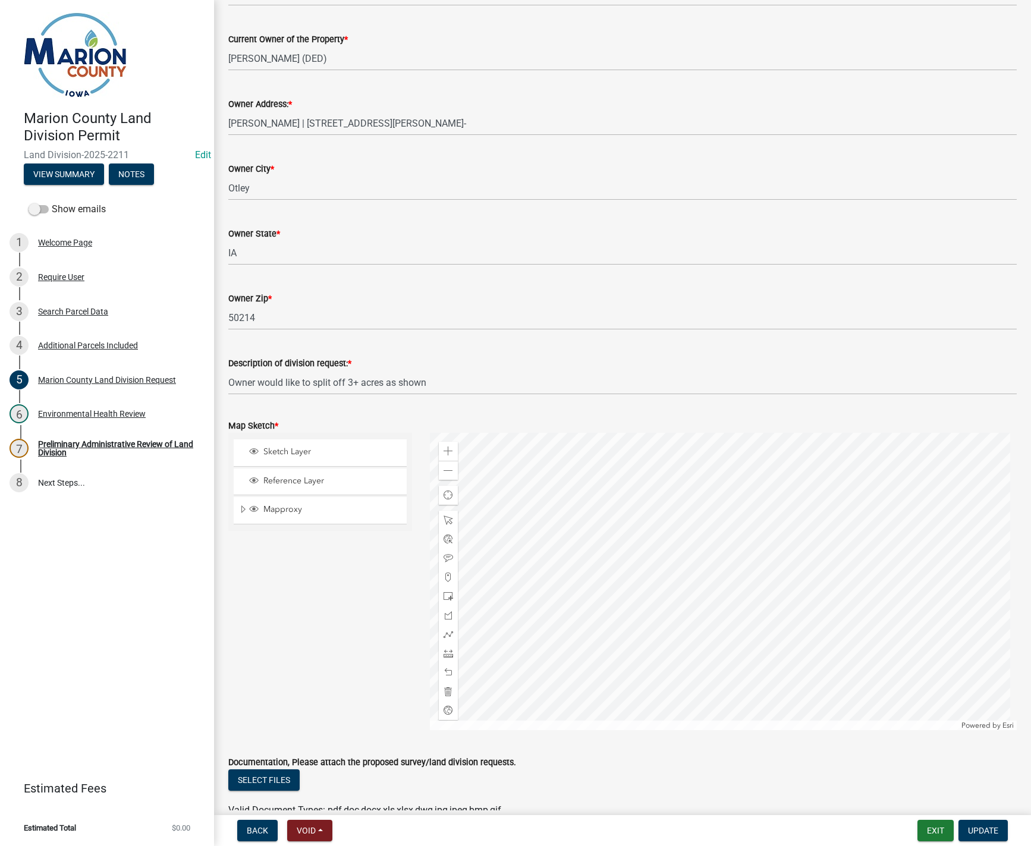
scroll to position [1011, 0]
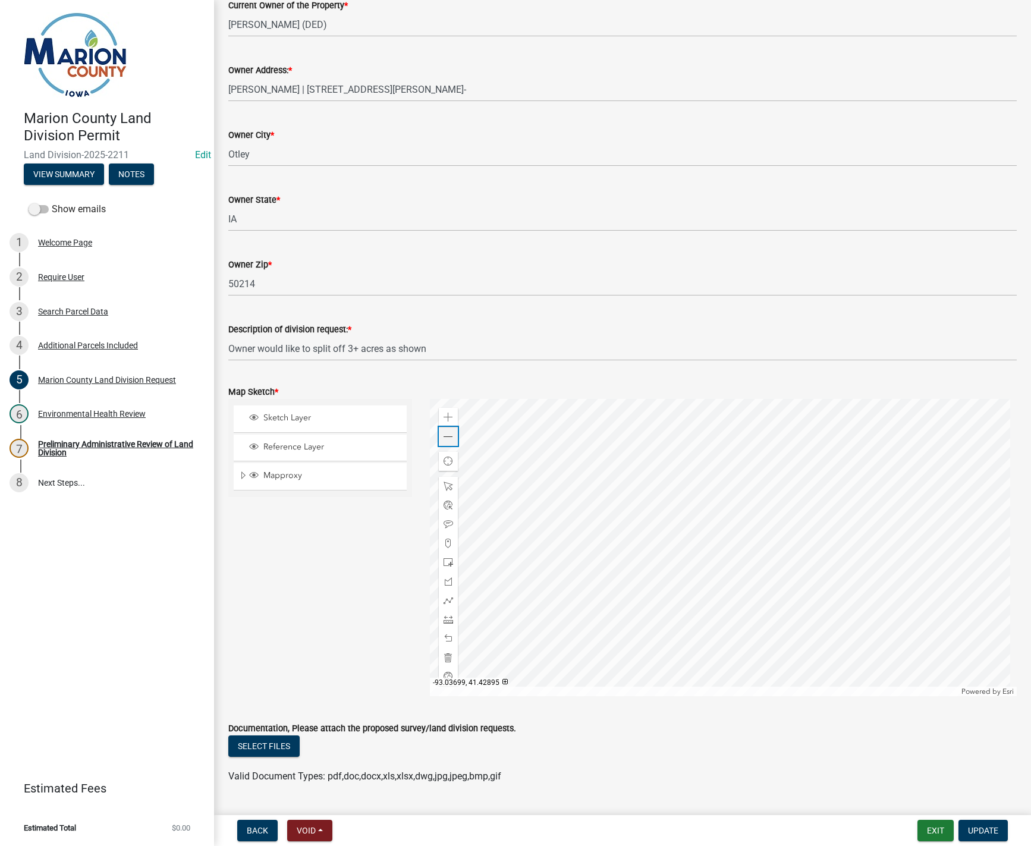
click at [445, 442] on span at bounding box center [449, 437] width 10 height 10
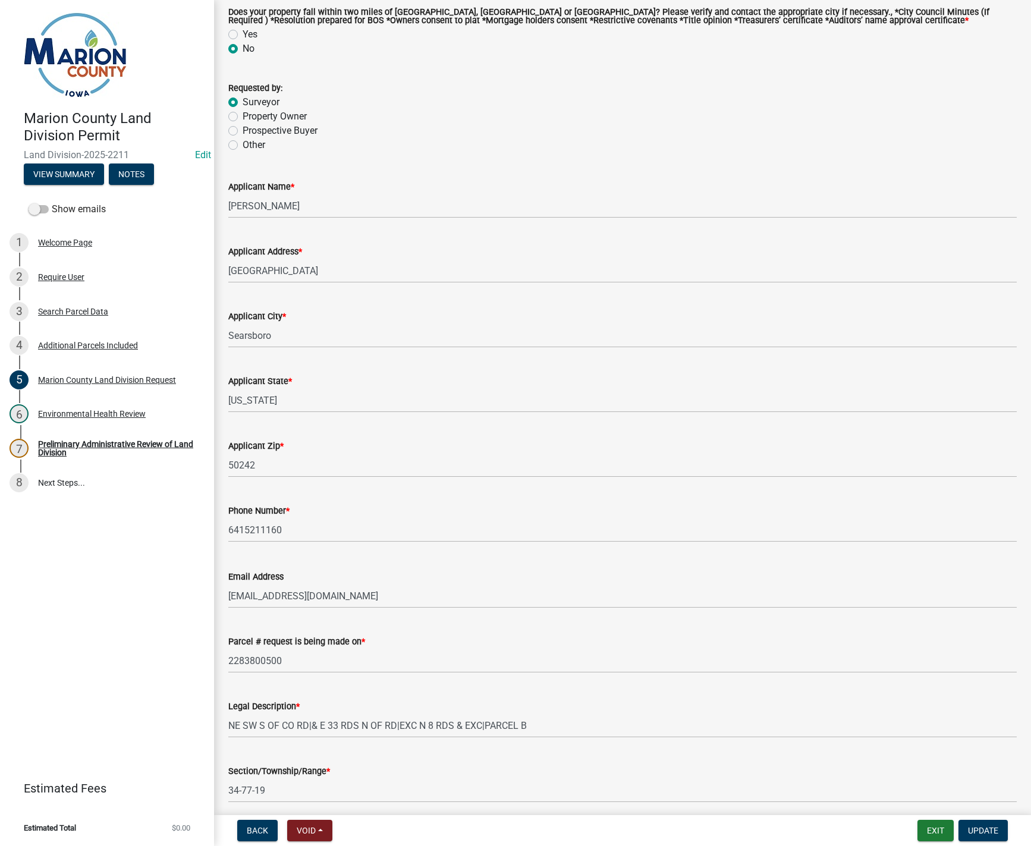
scroll to position [119, 0]
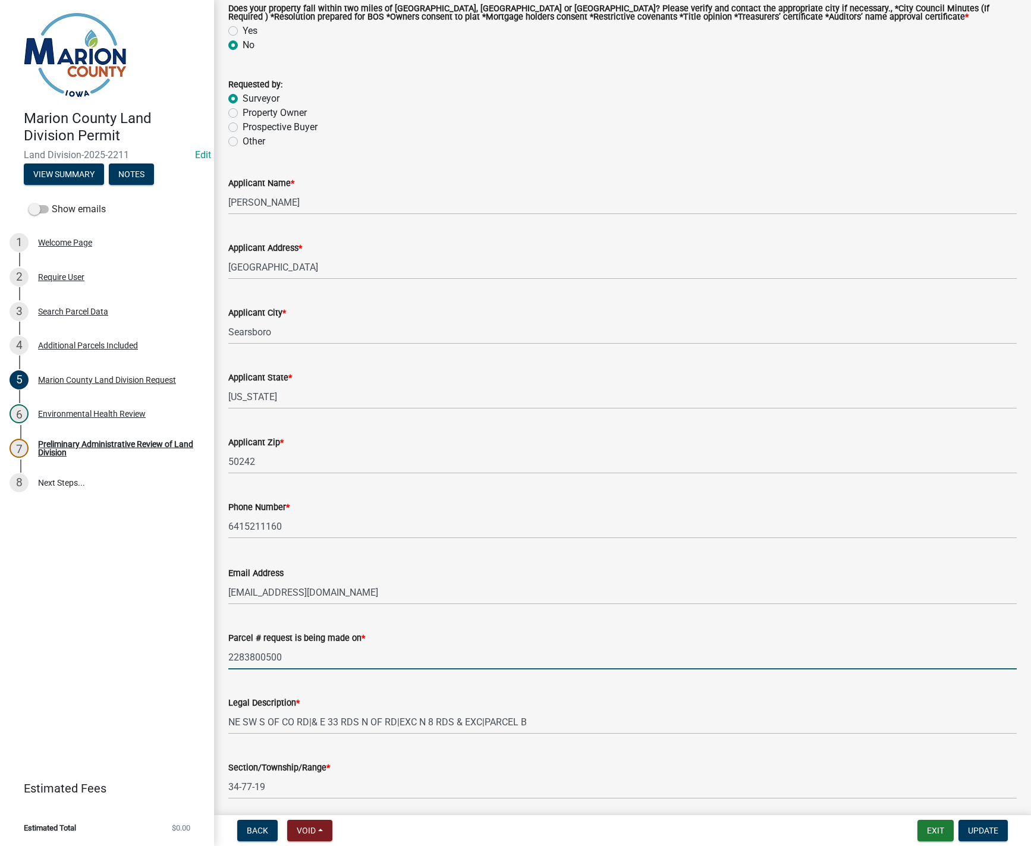
drag, startPoint x: 294, startPoint y: 661, endPoint x: 165, endPoint y: 646, distance: 130.4
click at [165, 646] on div "Marion County Land Division Permit Land Division-2025-2211 Edit View Summary No…" at bounding box center [515, 423] width 1031 height 846
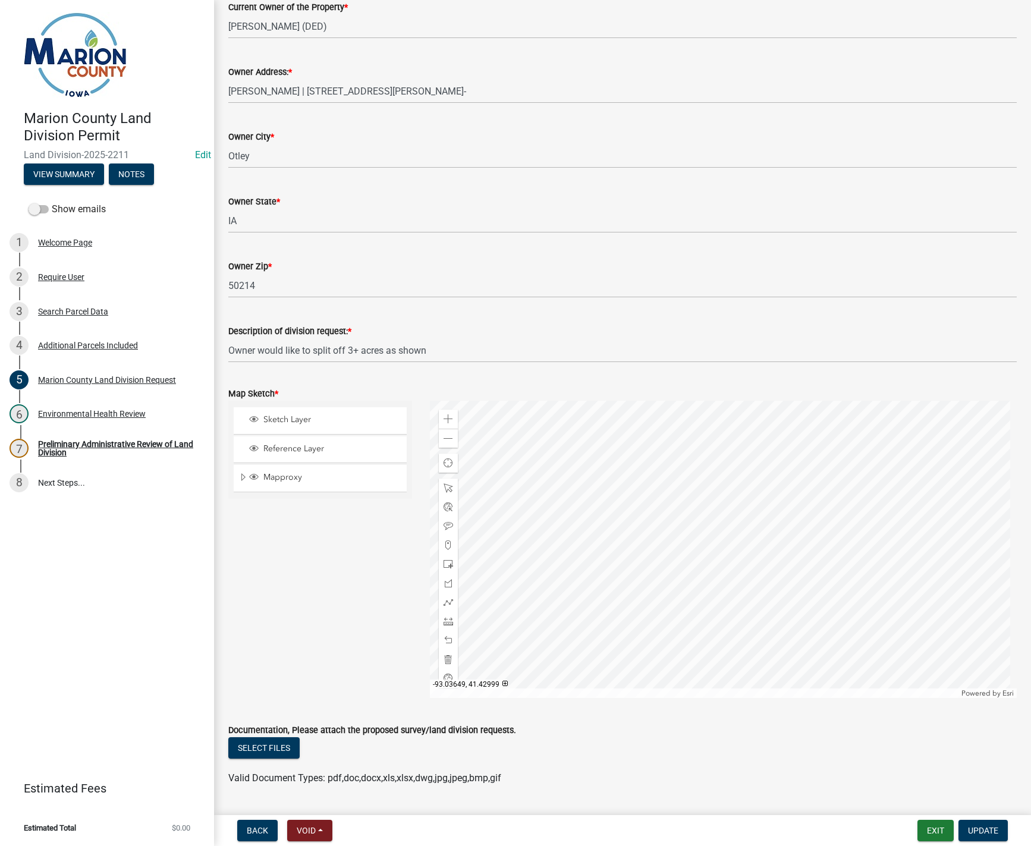
scroll to position [1011, 0]
click at [548, 483] on div at bounding box center [723, 547] width 587 height 297
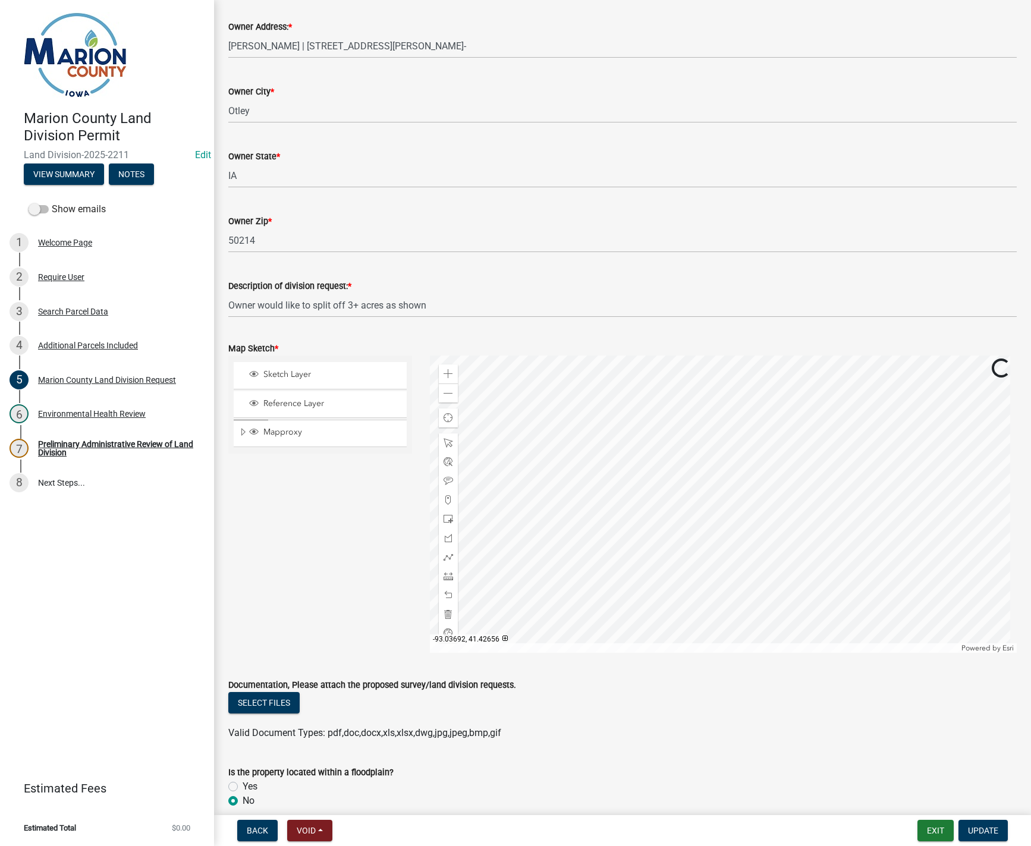
scroll to position [1070, 0]
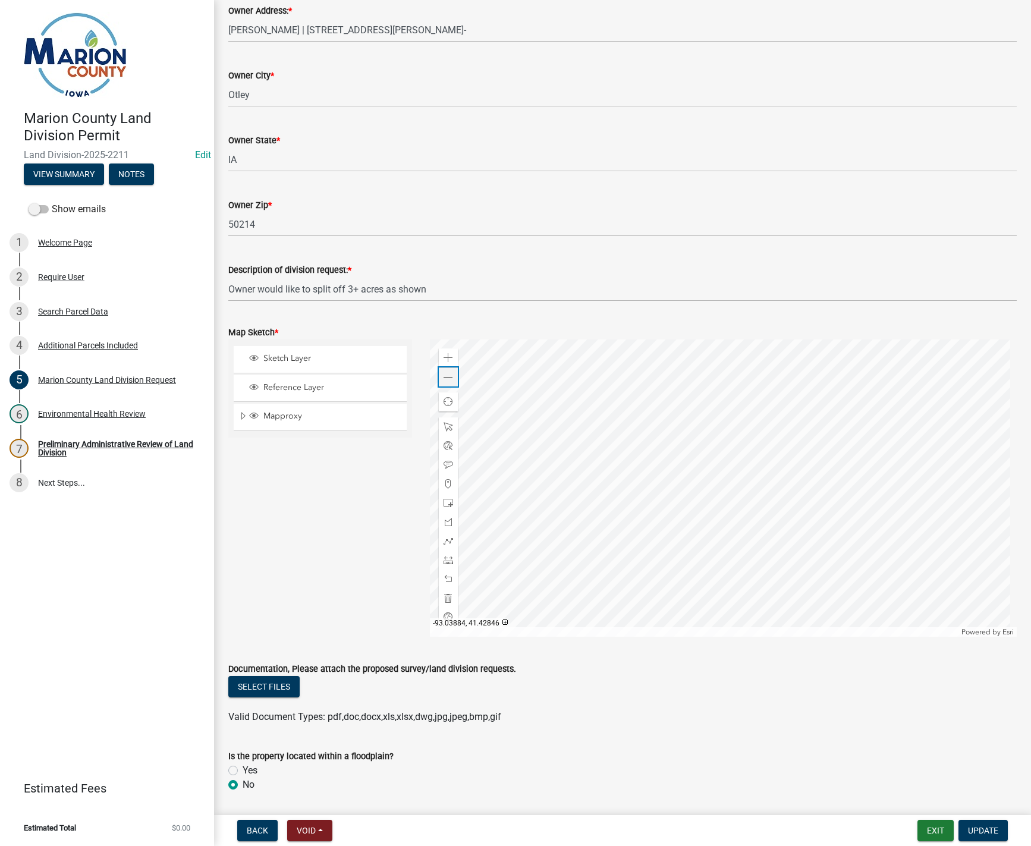
click at [452, 381] on div "Zoom out" at bounding box center [448, 376] width 19 height 19
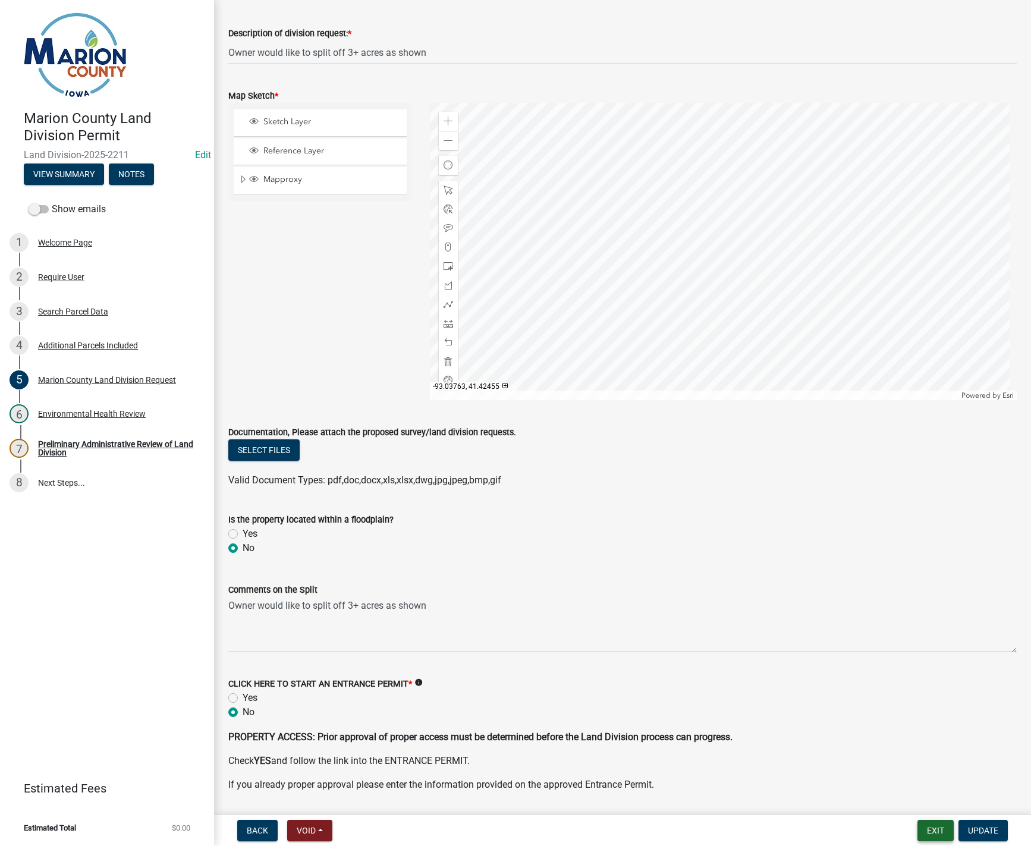
scroll to position [1308, 0]
click at [977, 826] on span "Update" at bounding box center [983, 831] width 30 height 10
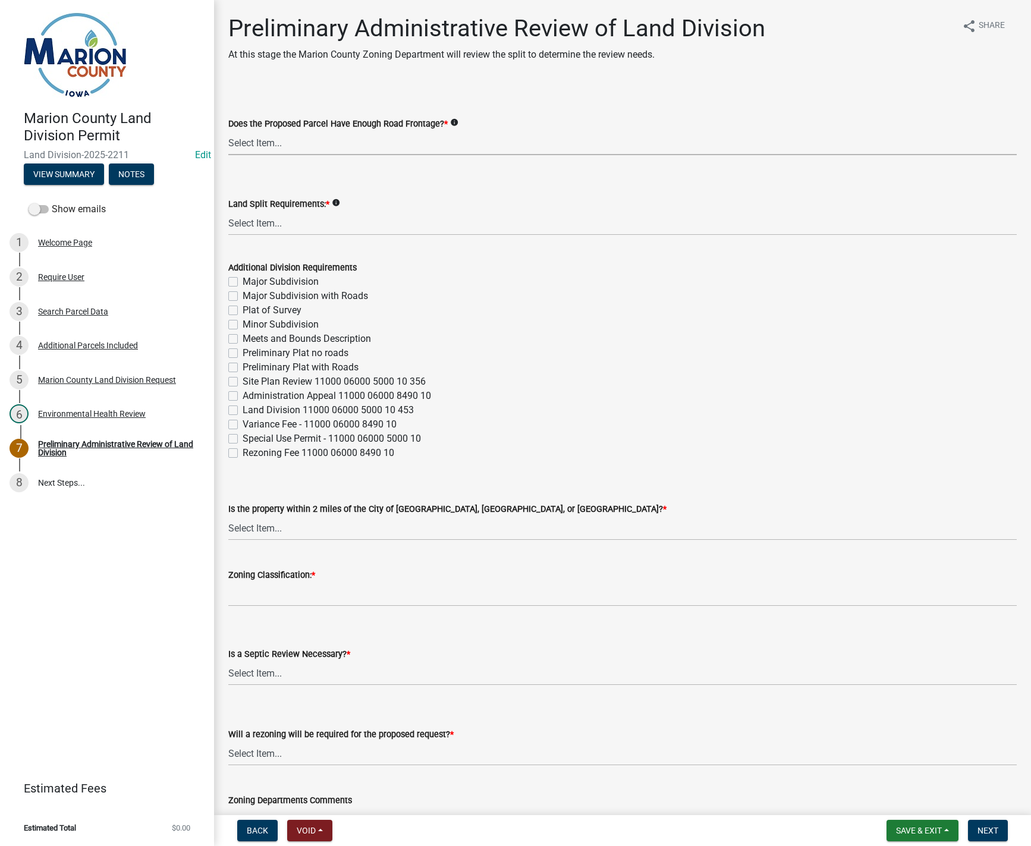
click at [256, 145] on select "Select Item... Yes No" at bounding box center [622, 143] width 788 height 24
click at [228, 131] on select "Select Item... Yes No" at bounding box center [622, 143] width 788 height 24
select select "43319d02-a412-4412-95a1-37ac20288b72"
click at [246, 220] on select "Select Item... Major Subdivision Major Subdivision with Roads Ag Only/None Mino…" at bounding box center [622, 223] width 788 height 24
click at [228, 211] on select "Select Item... Major Subdivision Major Subdivision with Roads Ag Only/None Mino…" at bounding box center [622, 223] width 788 height 24
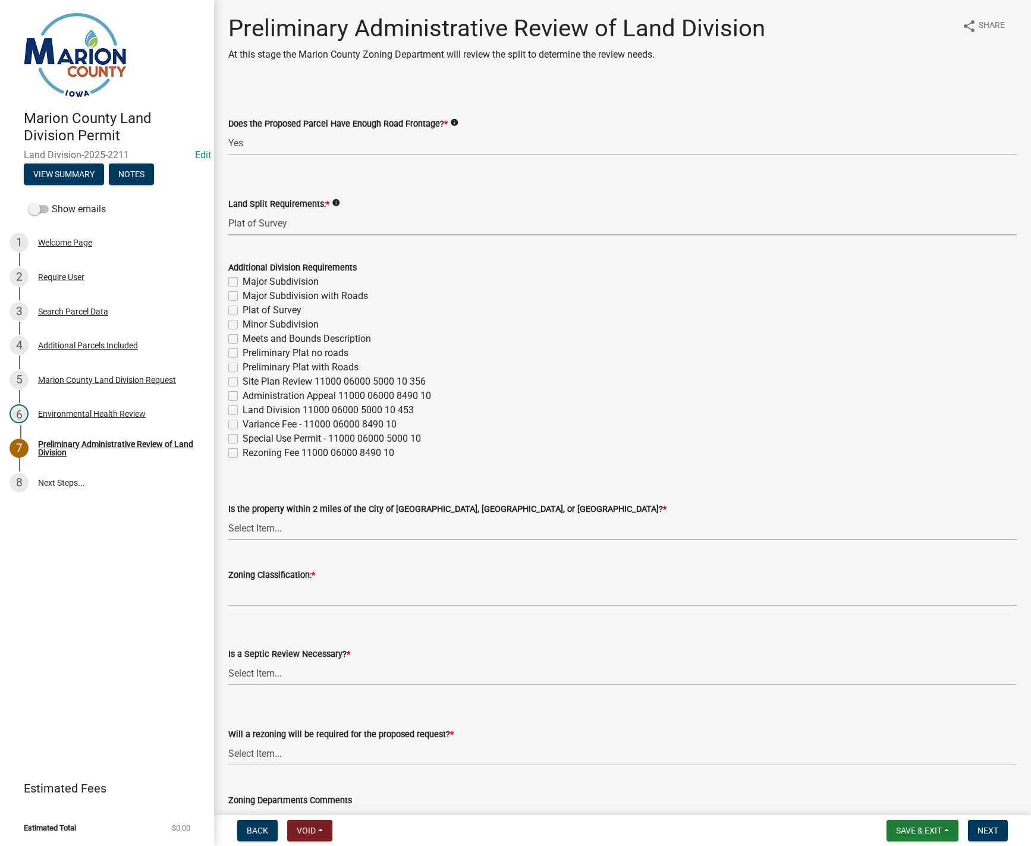
select select "adef8808-bd54-441f-b8ae-6556701ca10c"
click at [241, 527] on select "Select Item... [GEOGRAPHIC_DATA] [GEOGRAPHIC_DATA] [GEOGRAPHIC_DATA] Not Requir…" at bounding box center [622, 528] width 788 height 24
click at [228, 516] on select "Select Item... [GEOGRAPHIC_DATA] [GEOGRAPHIC_DATA] [GEOGRAPHIC_DATA] Not Requir…" at bounding box center [622, 528] width 788 height 24
select select "a5a811e1-1883-458e-a0e5-603d251b0610"
click at [281, 602] on input "Zoning Classification: *" at bounding box center [622, 594] width 788 height 24
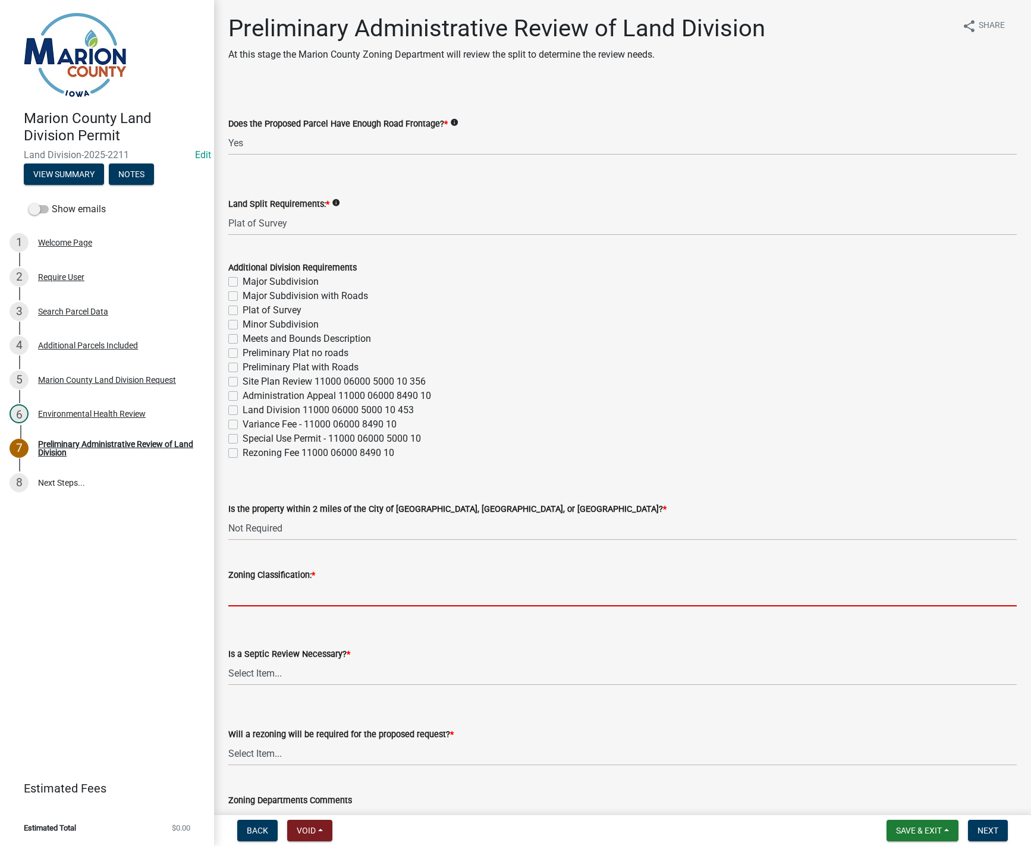
type input "A-1"
click at [256, 675] on select "Select Item... Yes No" at bounding box center [622, 673] width 788 height 24
click at [228, 661] on select "Select Item... Yes No" at bounding box center [622, 673] width 788 height 24
select select "fb24c959-e9cd-4888-bdf9-14b73a21e59f"
click at [297, 757] on select "Select Item... Yes No" at bounding box center [622, 753] width 788 height 24
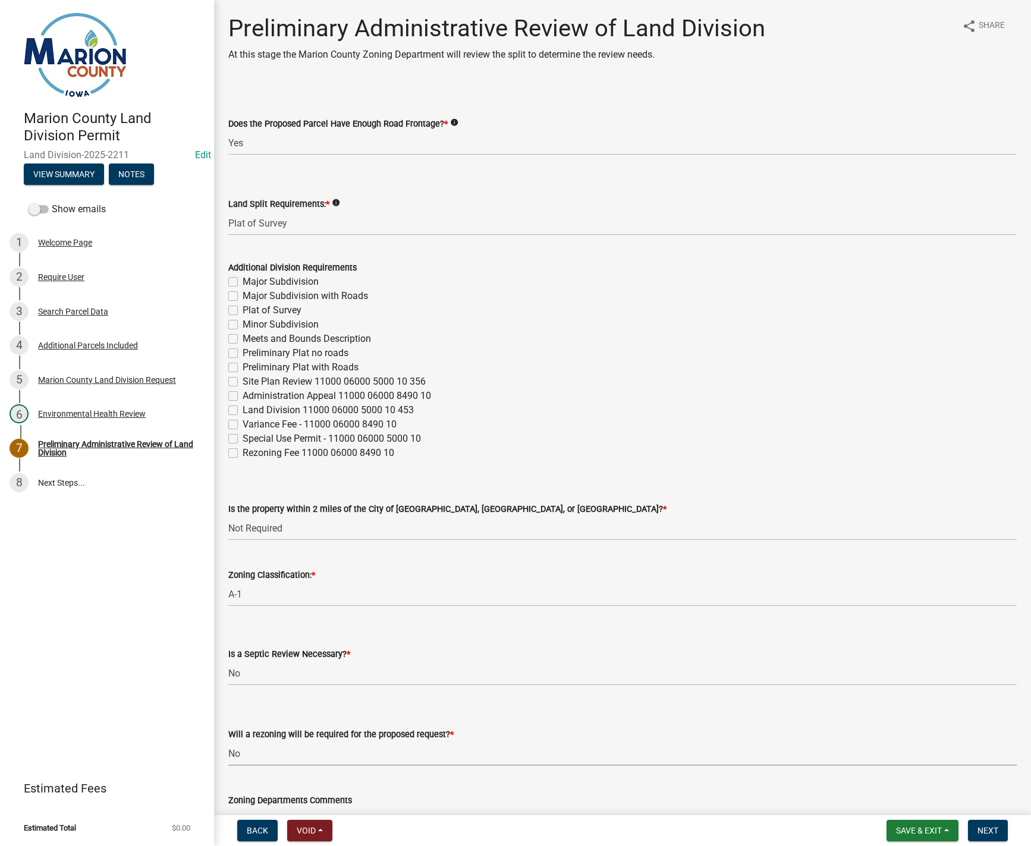
click at [228, 741] on select "Select Item... Yes No" at bounding box center [622, 753] width 788 height 24
select select "c44cf09b-9a6e-4b49-8fa4-564df1708437"
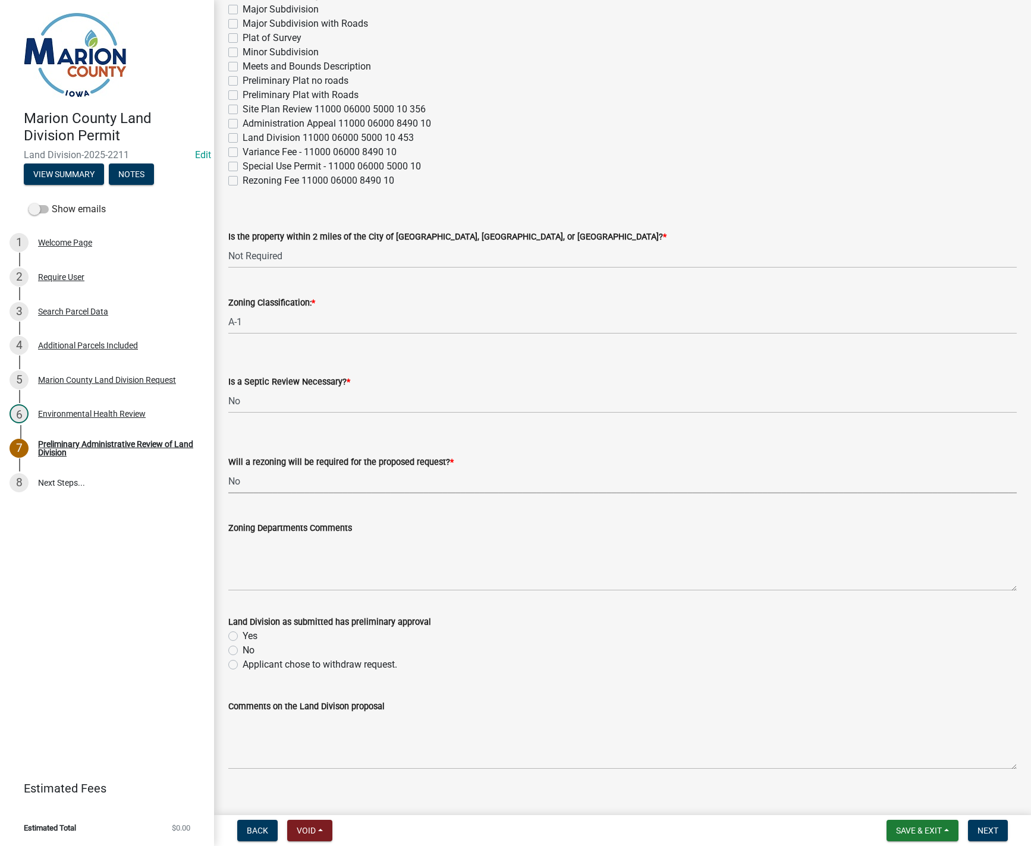
scroll to position [297, 0]
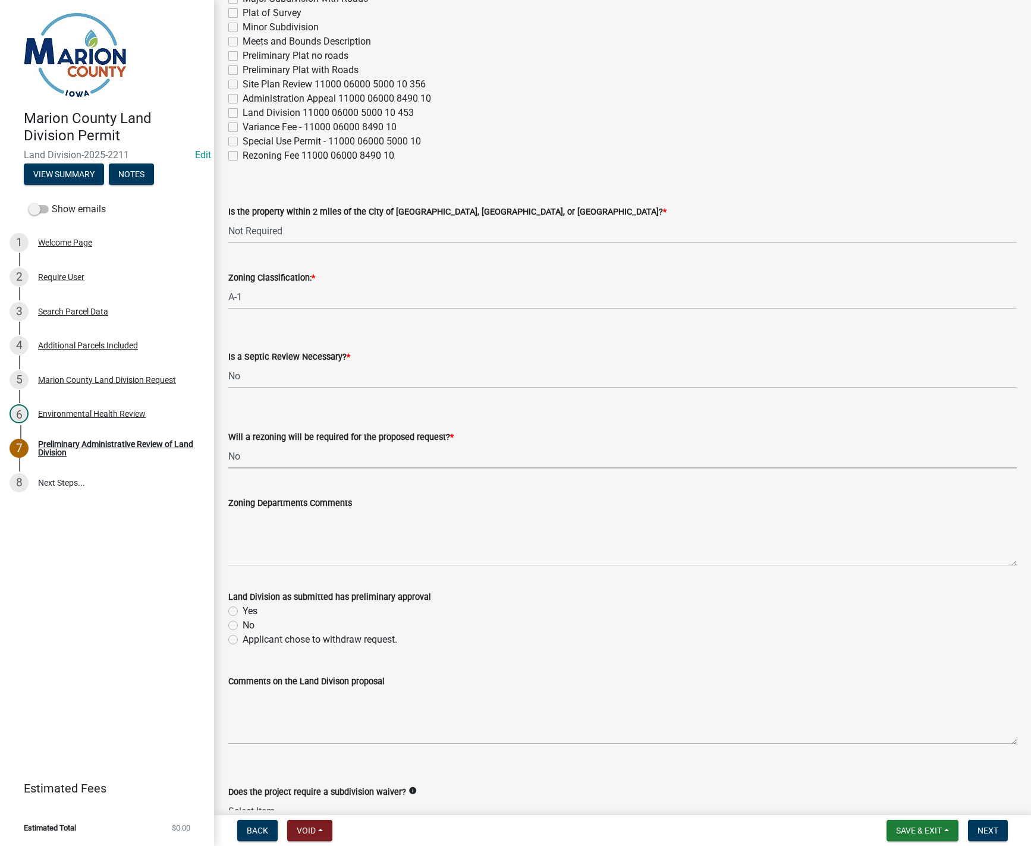
click at [243, 608] on label "Yes" at bounding box center [250, 611] width 15 height 14
click at [243, 608] on input "Yes" at bounding box center [247, 608] width 8 height 8
radio input "true"
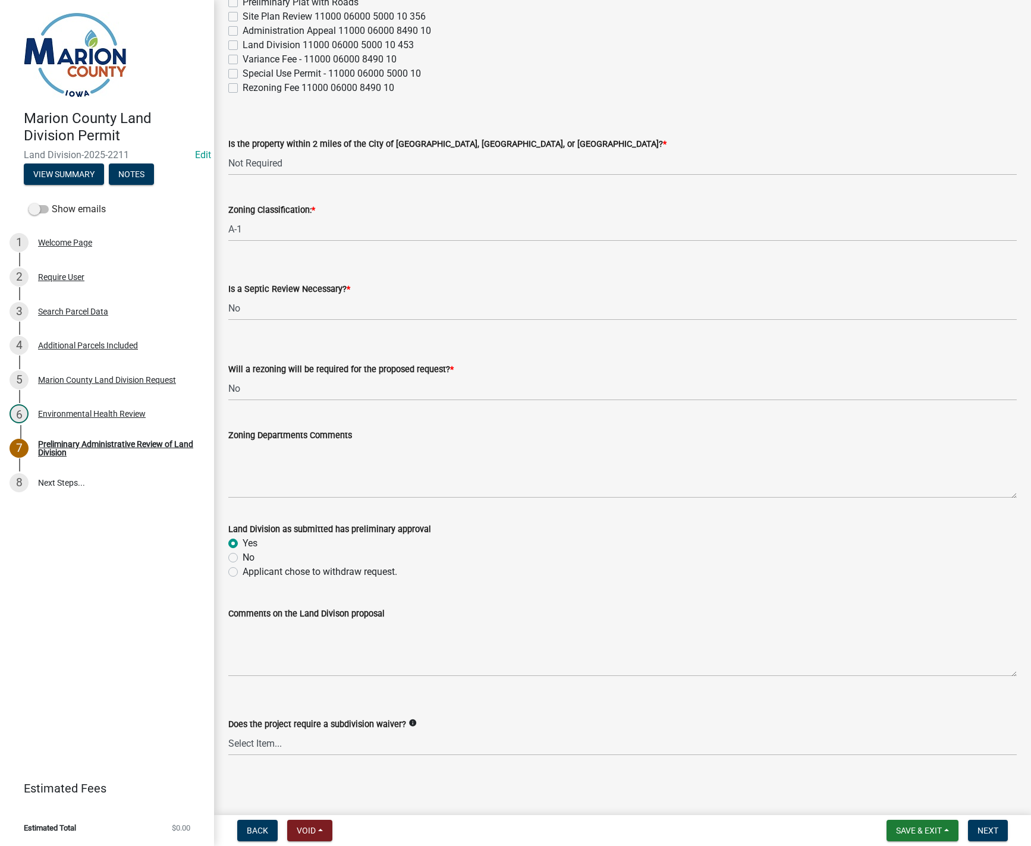
scroll to position [367, 0]
click at [992, 828] on span "Next" at bounding box center [987, 831] width 21 height 10
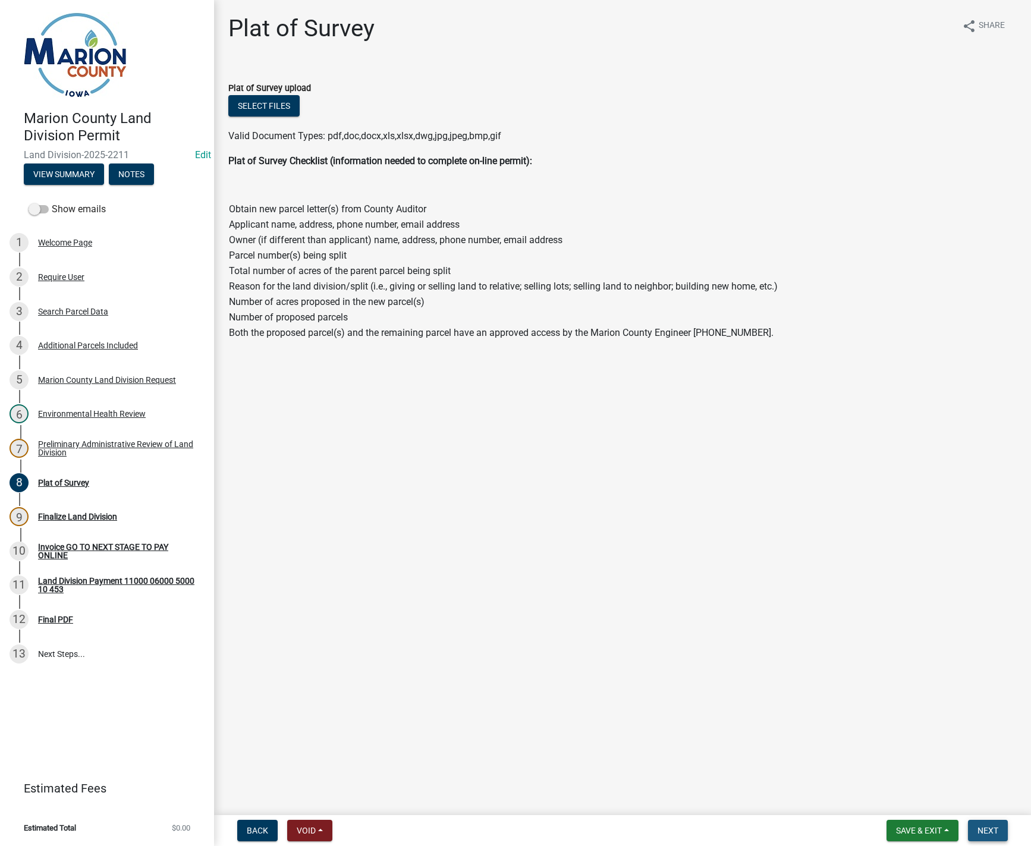
click at [979, 820] on button "Next" at bounding box center [988, 830] width 40 height 21
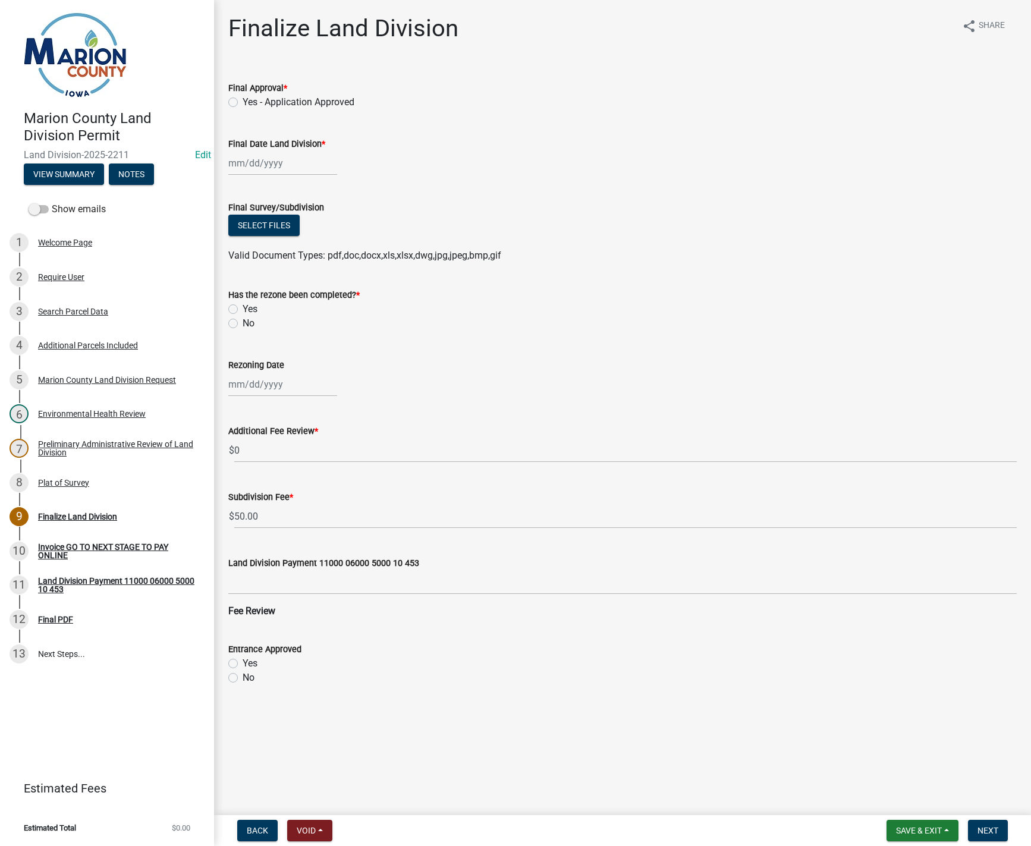
click at [243, 102] on label "Yes - Application Approved" at bounding box center [299, 102] width 112 height 14
click at [243, 102] on input "Yes - Application Approved" at bounding box center [247, 99] width 8 height 8
radio input "true"
click at [242, 166] on div at bounding box center [282, 163] width 109 height 24
select select "9"
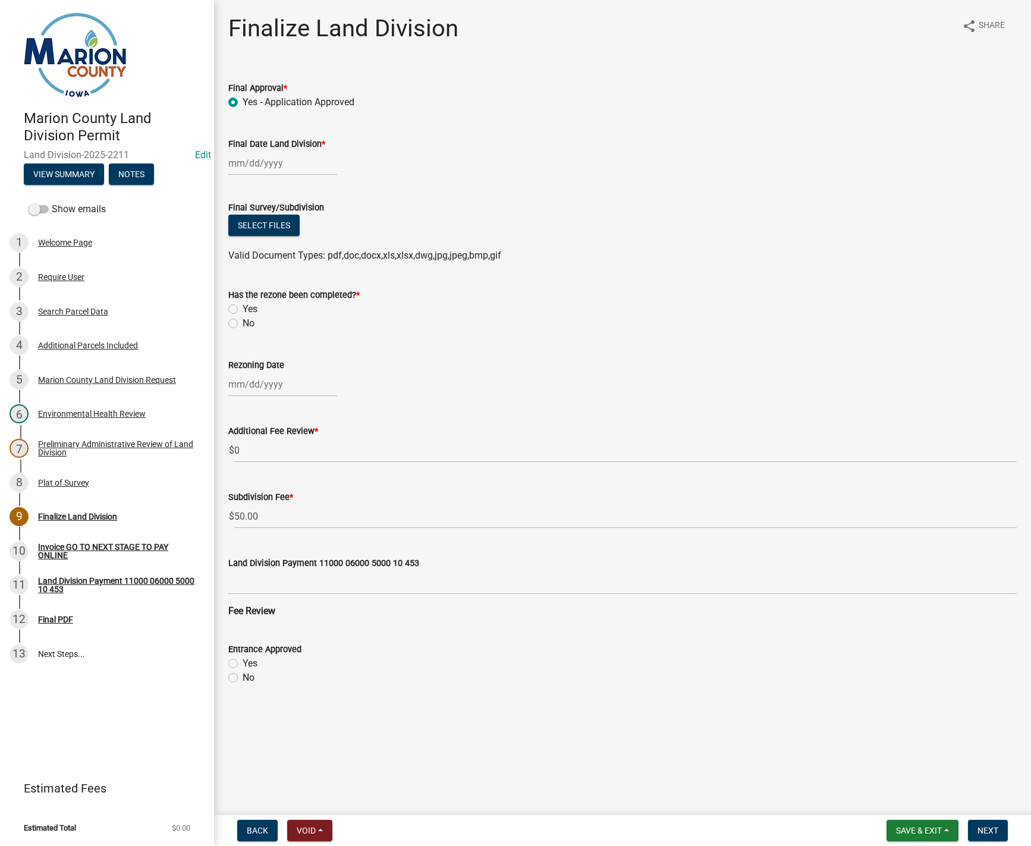
select select "2025"
click at [298, 225] on div "4" at bounding box center [297, 226] width 19 height 19
type input "[DATE]"
click at [243, 323] on label "No" at bounding box center [249, 323] width 12 height 14
click at [243, 323] on input "No" at bounding box center [247, 320] width 8 height 8
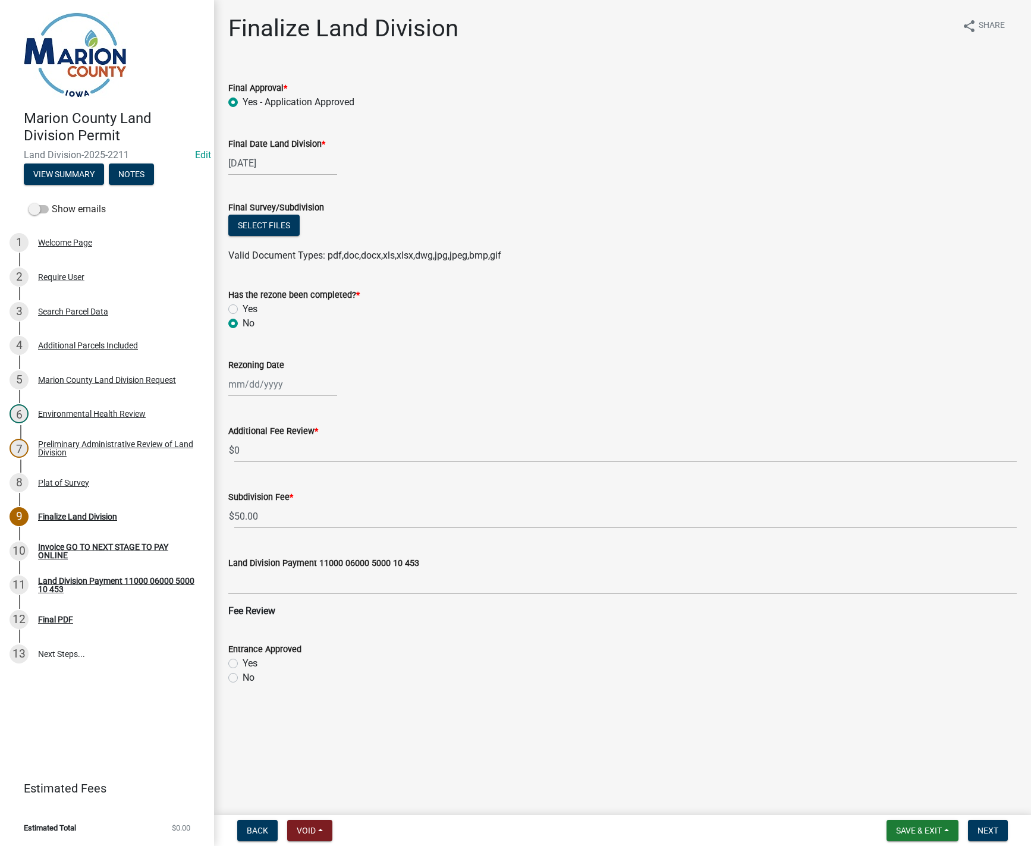
radio input "true"
click at [994, 825] on button "Next" at bounding box center [988, 830] width 40 height 21
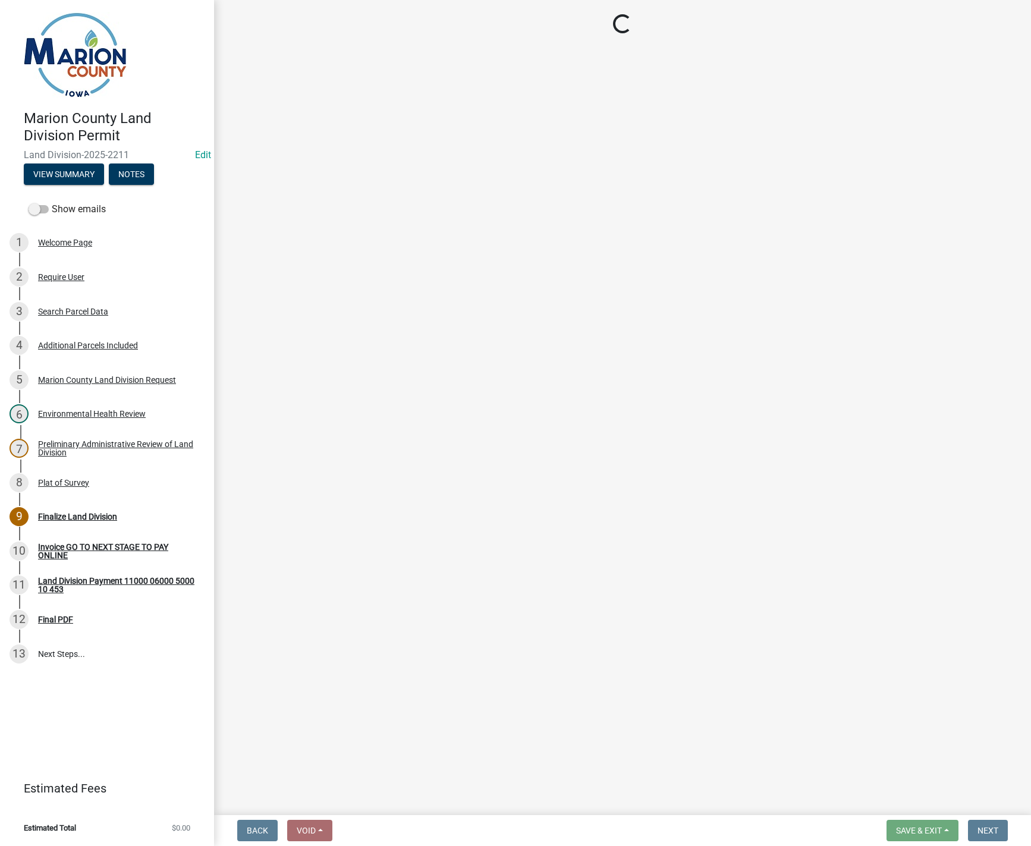
select select "3: 3"
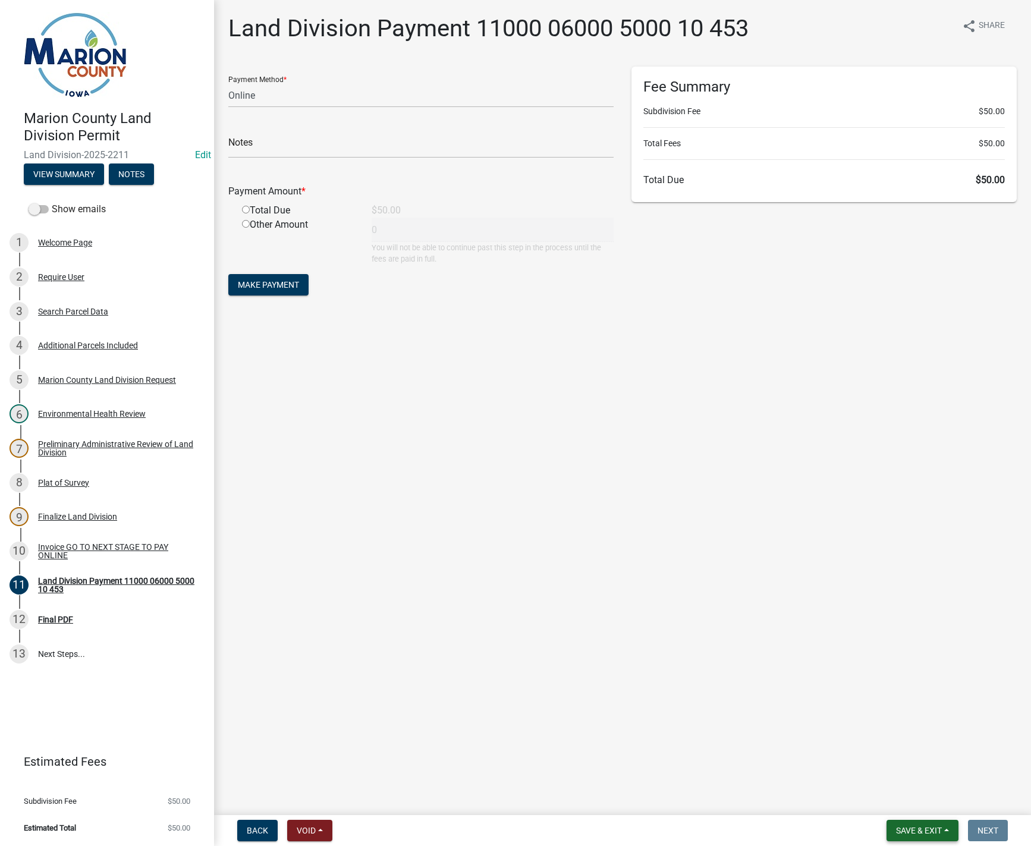
click at [926, 838] on button "Save & Exit" at bounding box center [922, 830] width 72 height 21
click at [897, 798] on button "Save & Exit" at bounding box center [910, 799] width 95 height 29
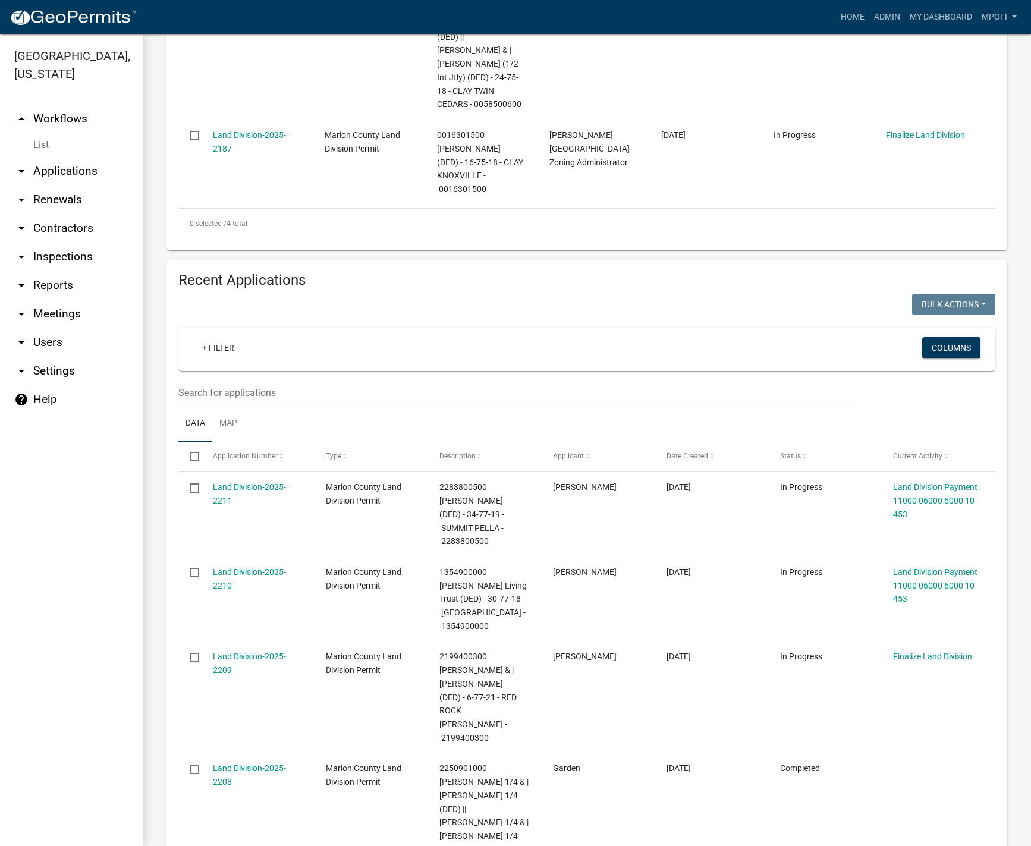
scroll to position [654, 0]
